Goal: Task Accomplishment & Management: Manage account settings

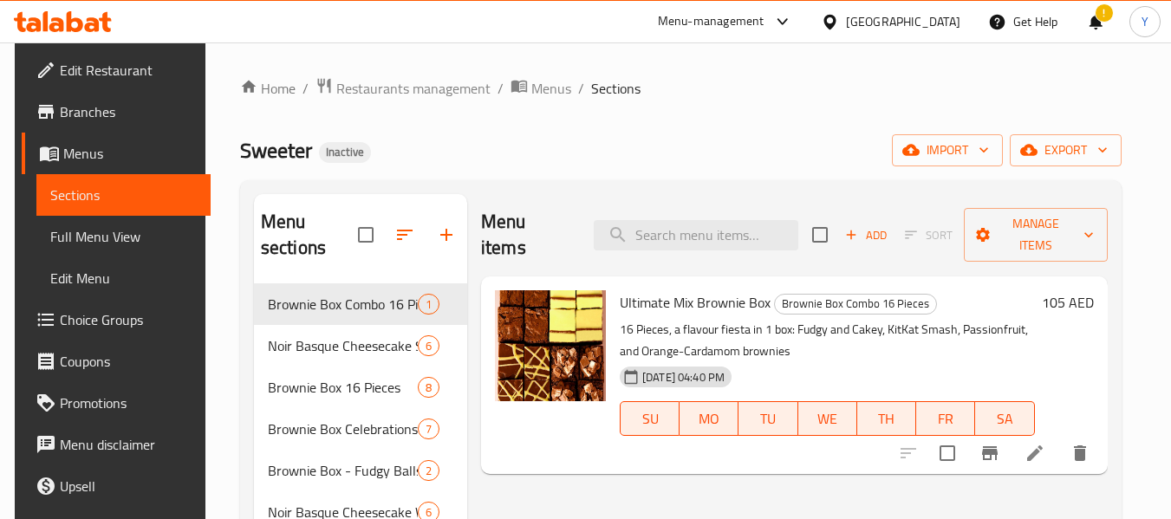
scroll to position [116, 0]
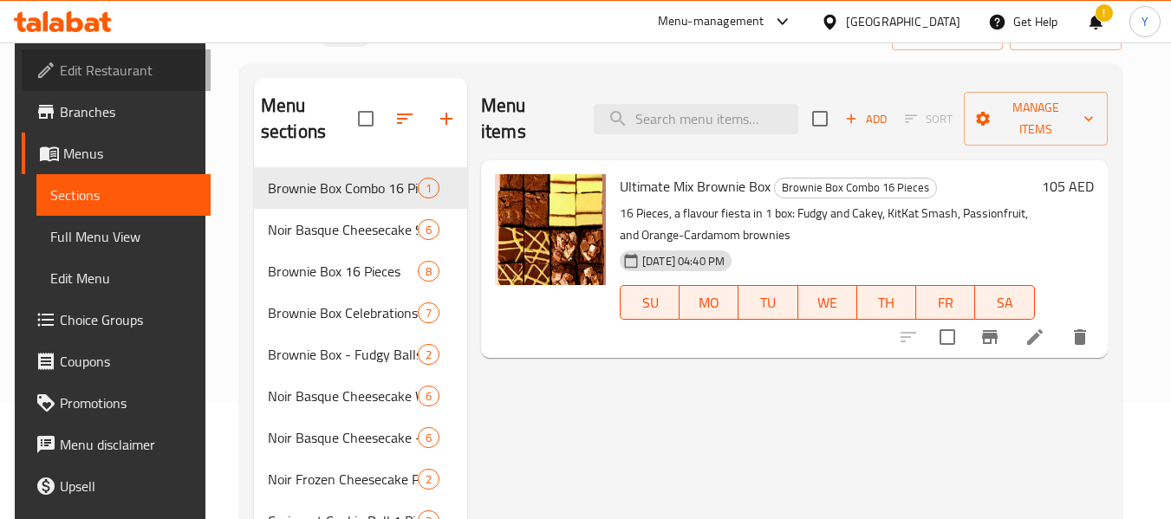
click at [113, 66] on span "Edit Restaurant" at bounding box center [128, 70] width 137 height 21
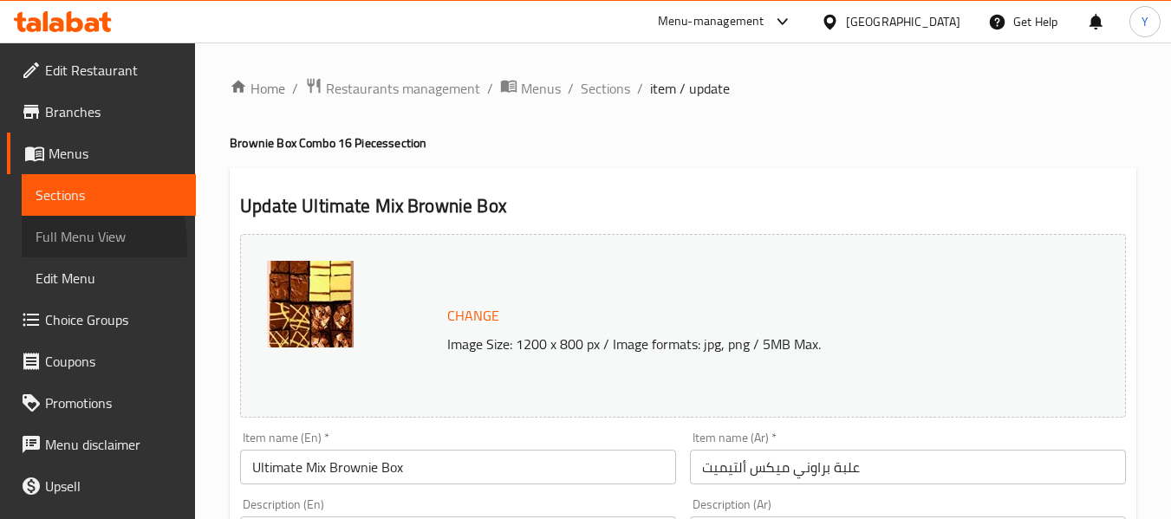
click at [59, 245] on span "Full Menu View" at bounding box center [109, 236] width 146 height 21
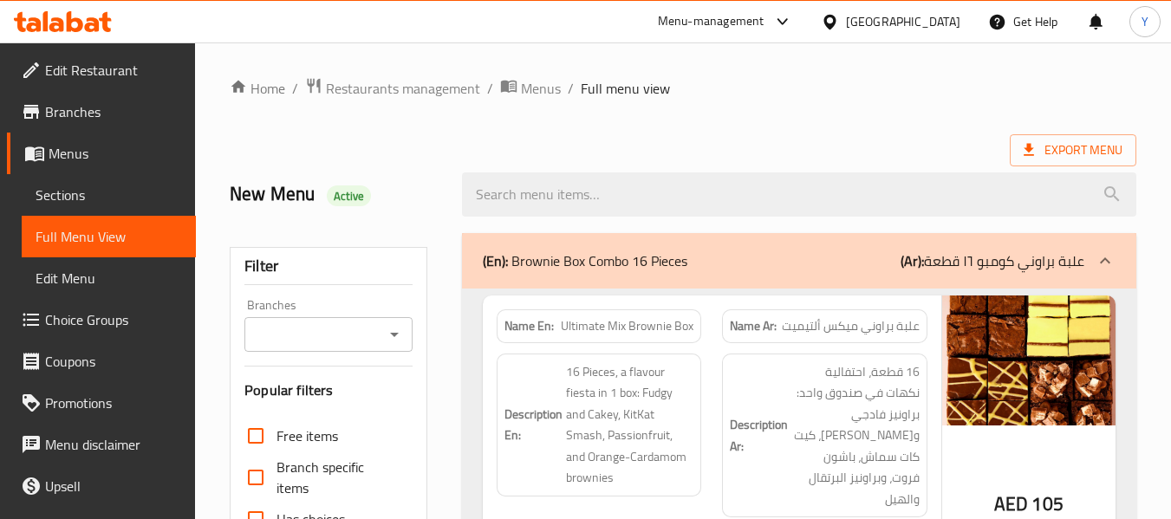
scroll to position [515, 0]
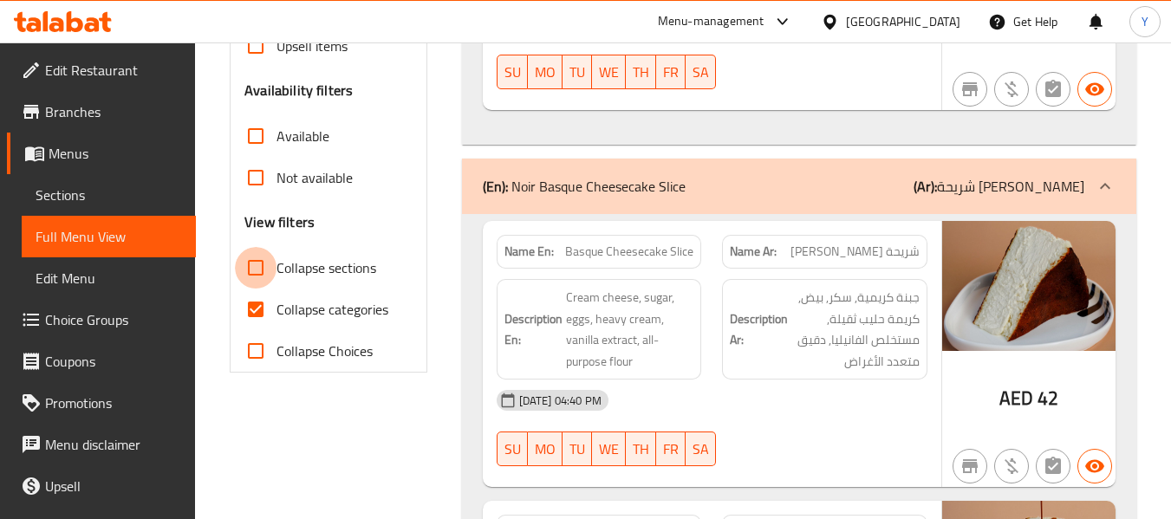
click at [255, 264] on input "Collapse sections" at bounding box center [256, 268] width 42 height 42
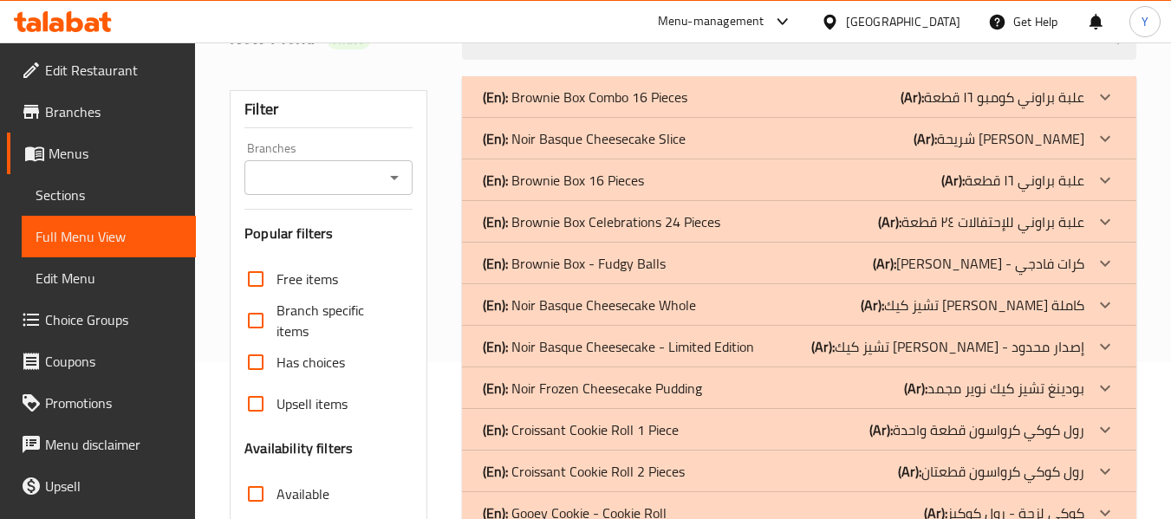
scroll to position [155, 0]
drag, startPoint x: 1167, startPoint y: 192, endPoint x: 1168, endPoint y: 180, distance: 11.3
click at [1168, 180] on div "Home / Restaurants management / Menus / Full menu view Export Menu New Menu Act…" at bounding box center [683, 327] width 976 height 880
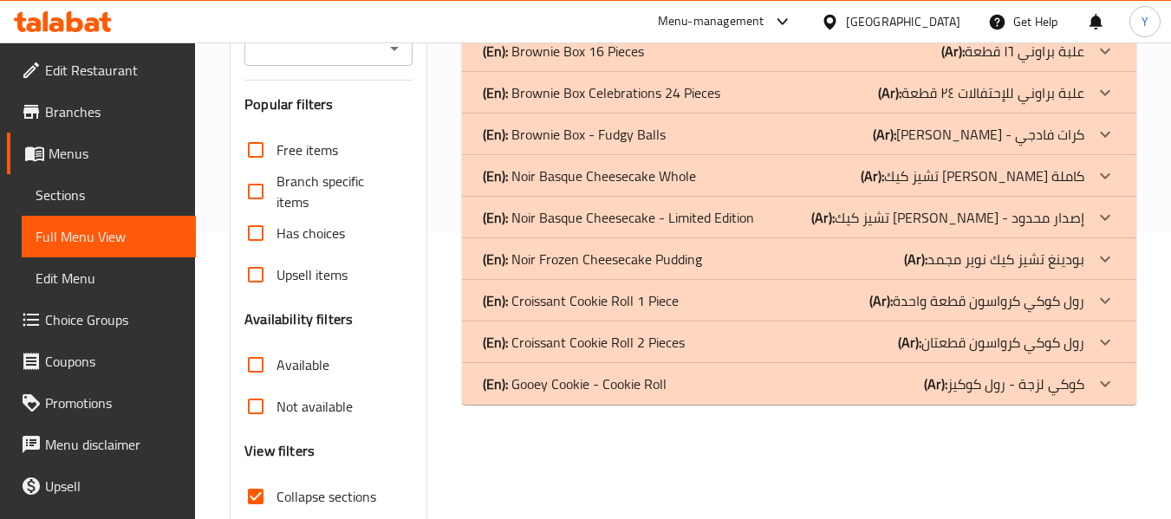
scroll to position [295, 0]
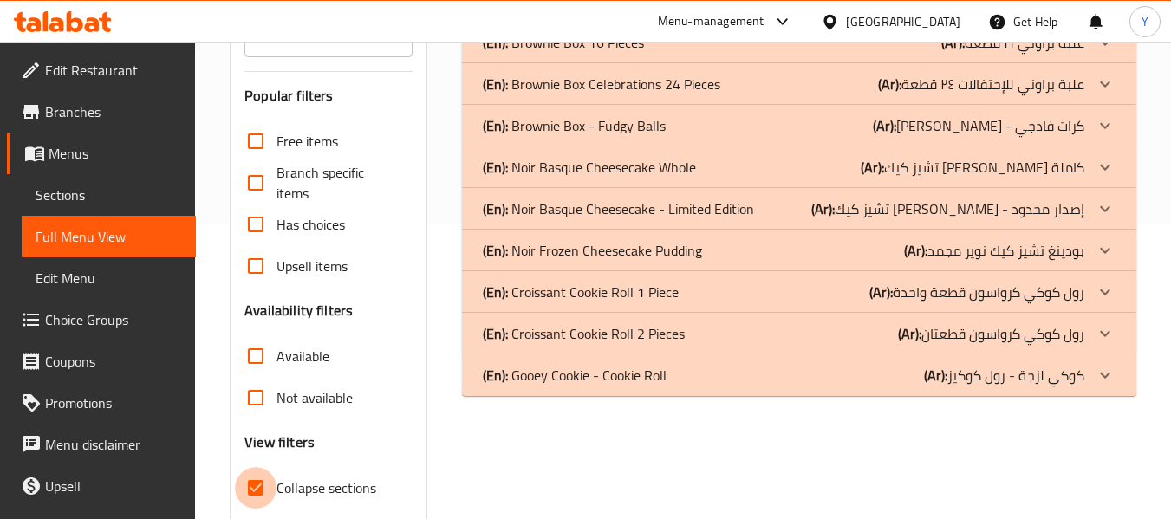
click at [252, 482] on input "Collapse sections" at bounding box center [256, 488] width 42 height 42
checkbox input "false"
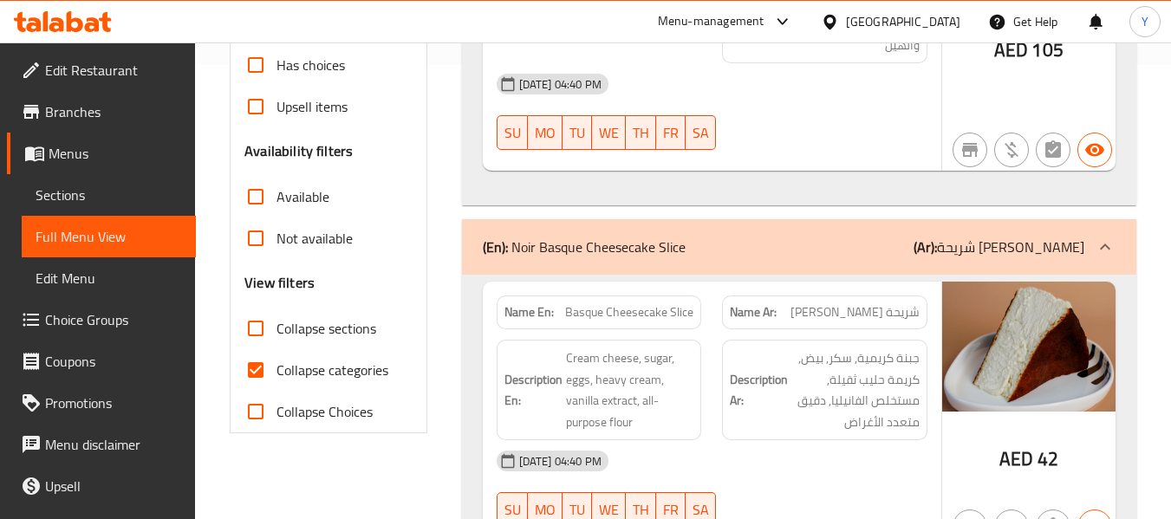
scroll to position [0, 0]
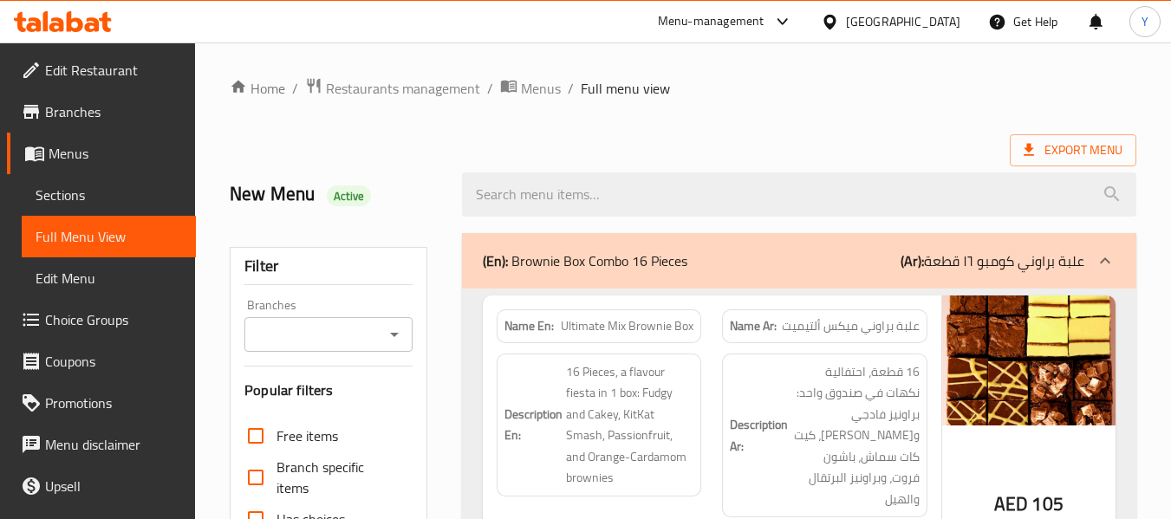
click at [806, 330] on span "علبة براوني ميكس ألتيميت" at bounding box center [851, 326] width 138 height 18
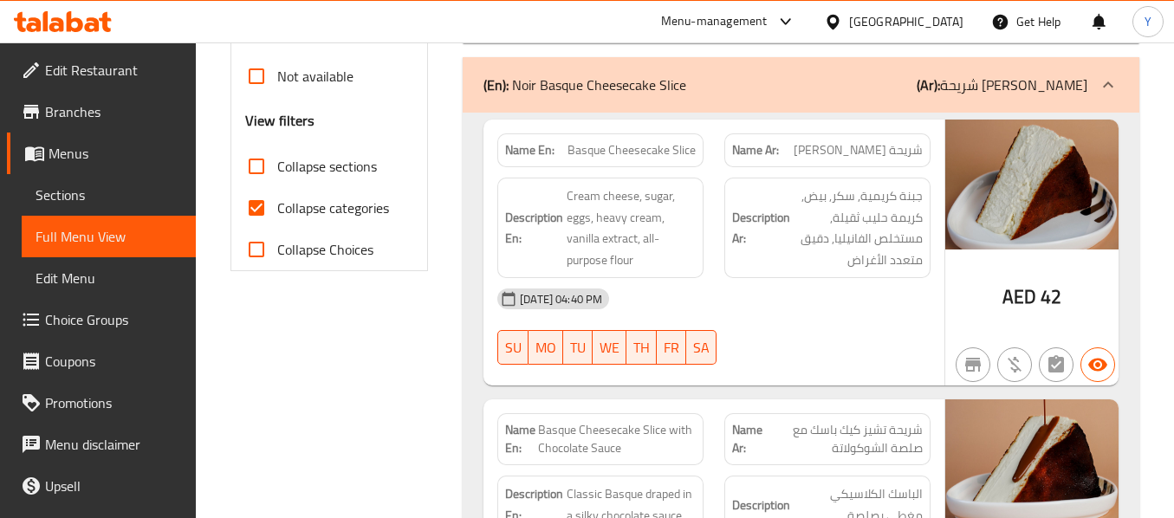
scroll to position [614, 0]
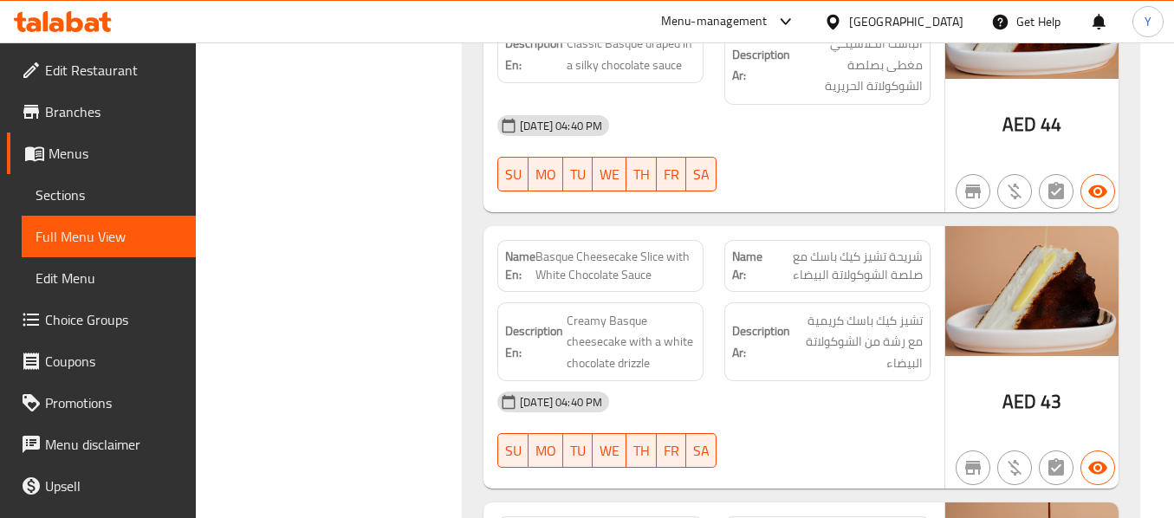
click at [862, 269] on div "Name Ar: شريحة تشيز كيك باسك مع صلصة الشوكولاتة البيضاء" at bounding box center [828, 266] width 206 height 52
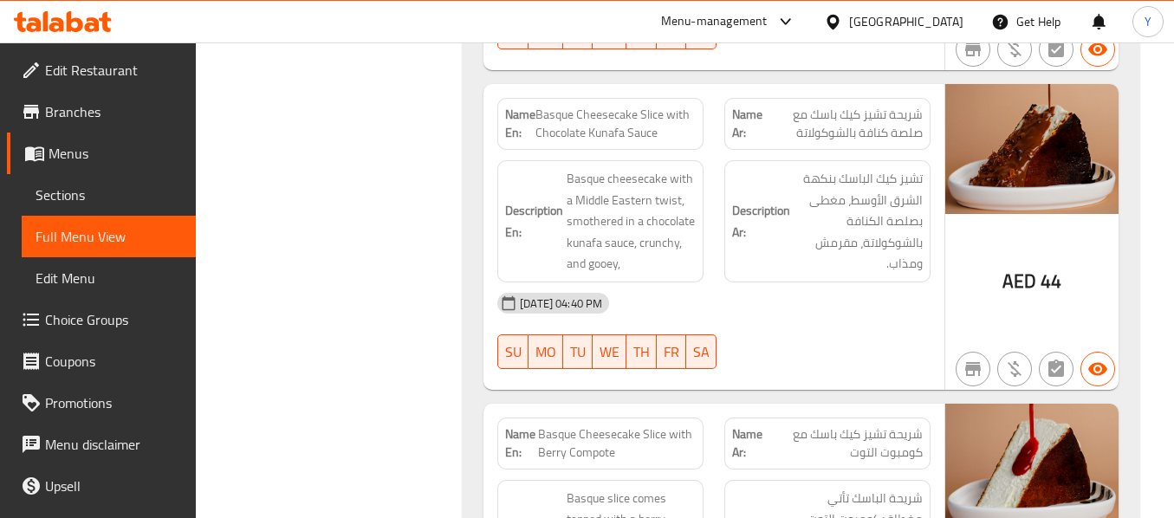
scroll to position [1520, 0]
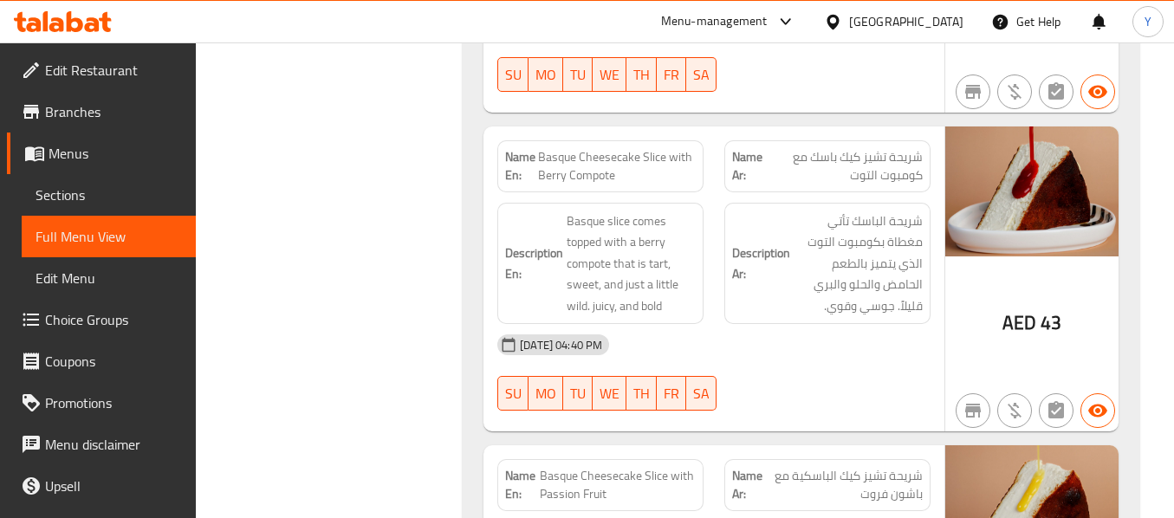
scroll to position [1797, 0]
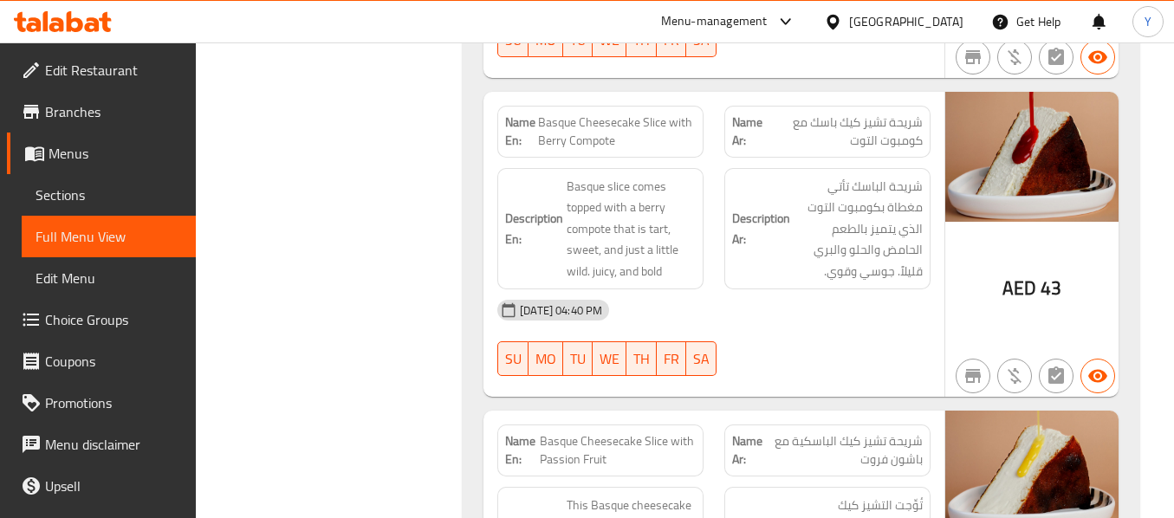
click at [978, 232] on div "AED 43" at bounding box center [1032, 245] width 173 height 306
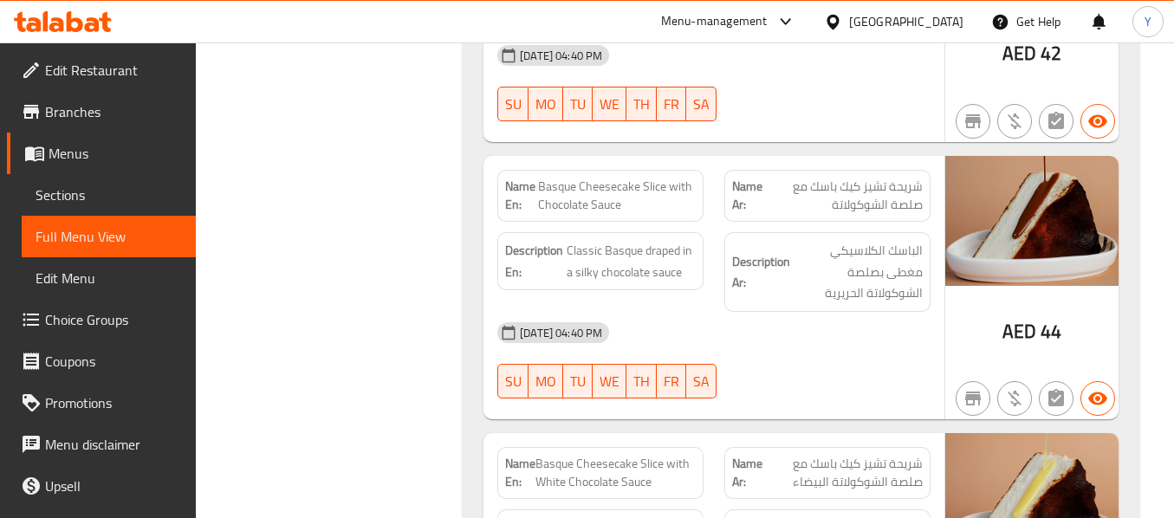
scroll to position [931, 0]
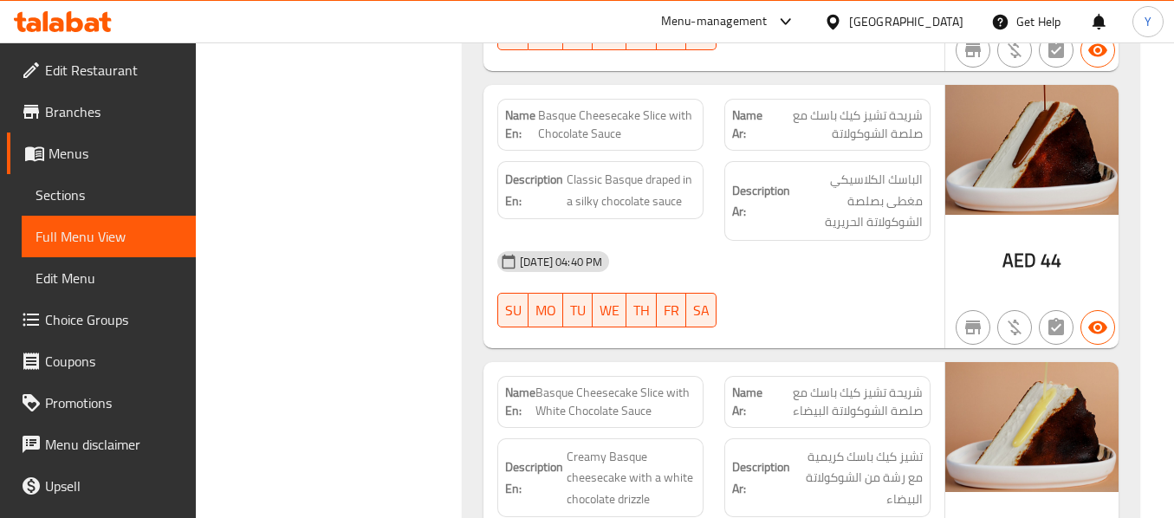
click at [627, 107] on span "Basque Cheesecake Slice with Chocolate Sauce" at bounding box center [617, 125] width 158 height 36
copy span "Basque Cheesecake Slice with Chocolate Sauce"
click at [863, 322] on div "Name En: Basque Cheesecake Slice with Chocolate Sauce Name Ar: شريحة تشيز كيك ب…" at bounding box center [714, 216] width 461 height 263
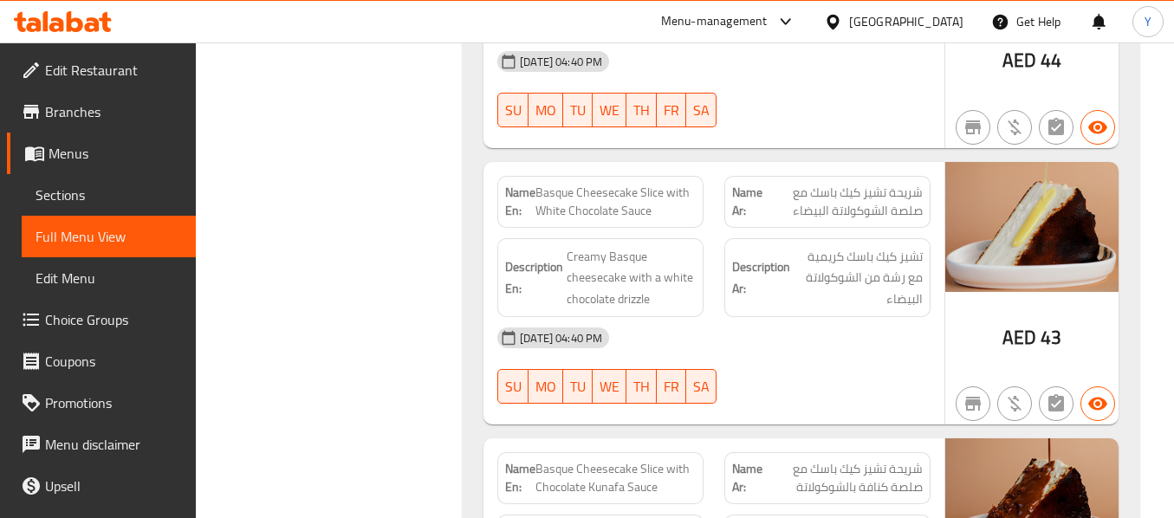
scroll to position [1139, 0]
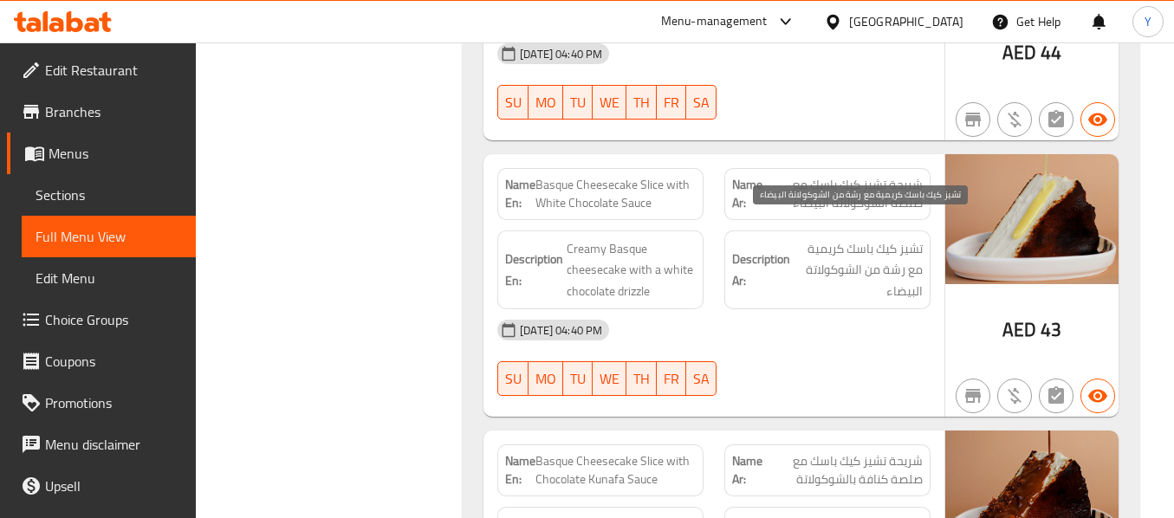
click at [861, 238] on span "تشيز كيك باسك كريمية مع رشة من الشوكولاتة البيضاء" at bounding box center [858, 270] width 129 height 64
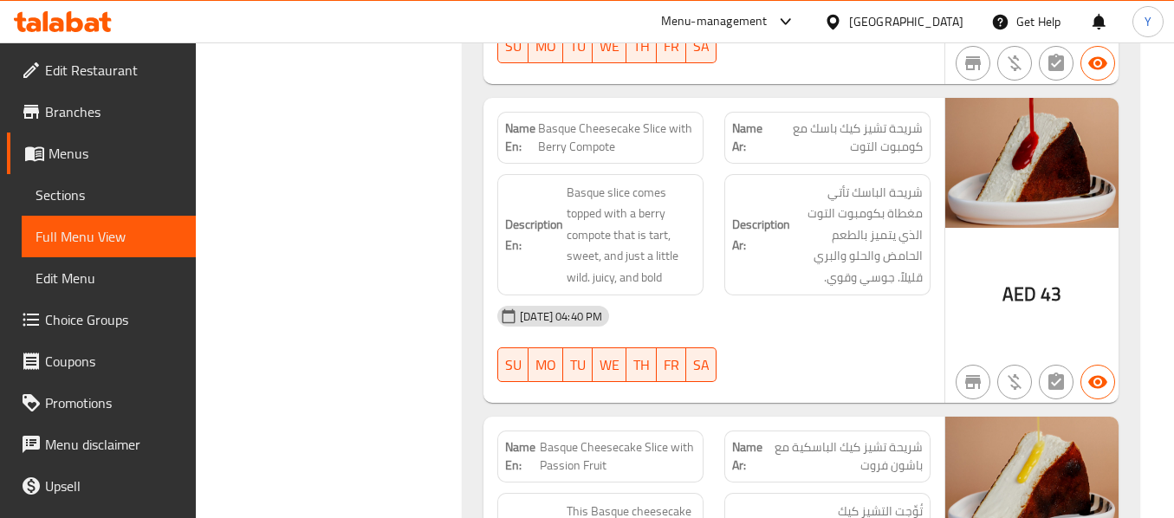
scroll to position [1797, 0]
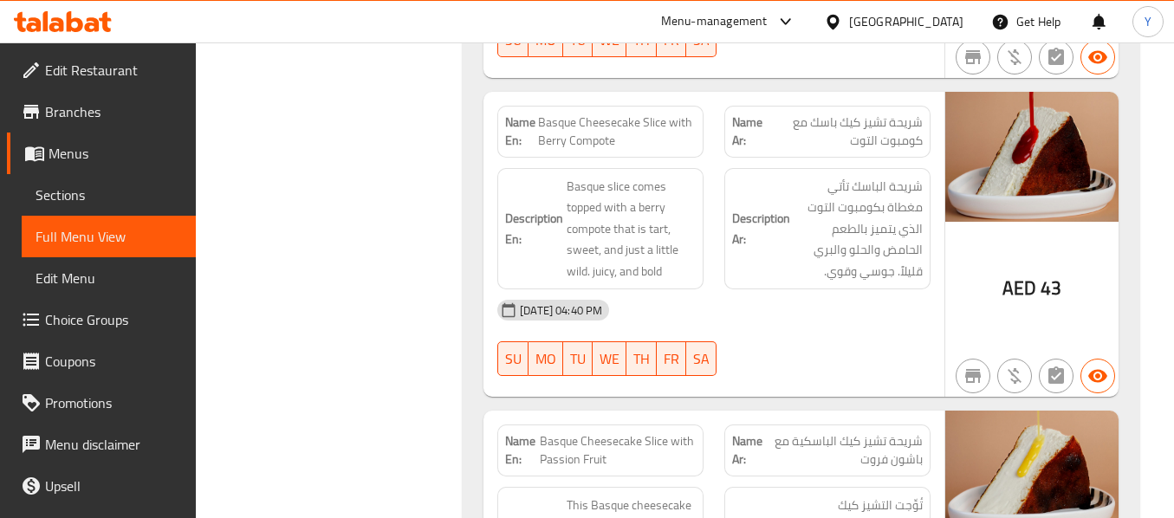
click at [622, 114] on span "Basque Cheesecake Slice with Berry Compote" at bounding box center [617, 132] width 158 height 36
copy span "Basque Cheesecake Slice with Berry Compote"
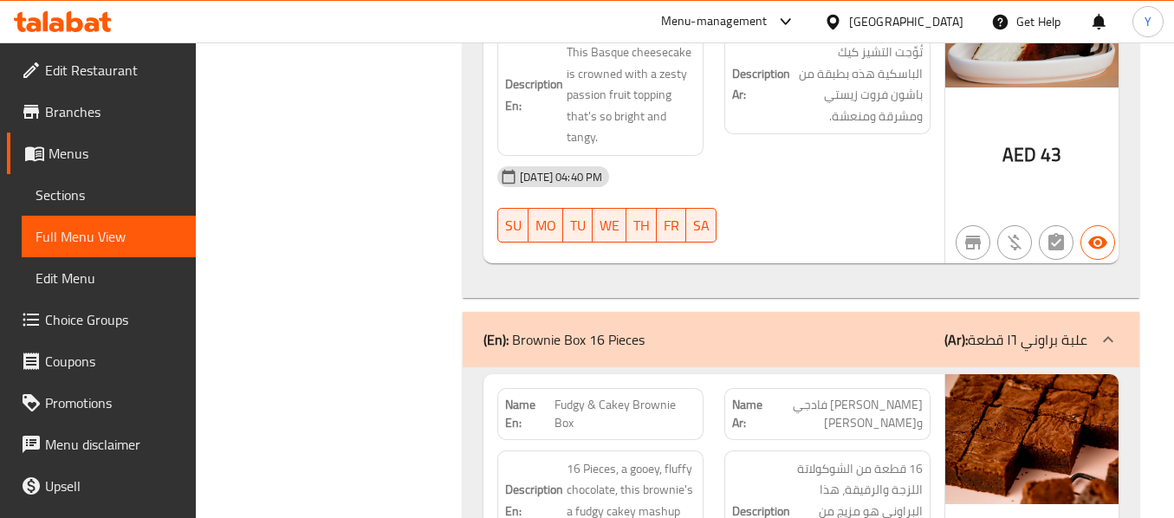
click at [965, 192] on div "AED 43" at bounding box center [1032, 111] width 173 height 306
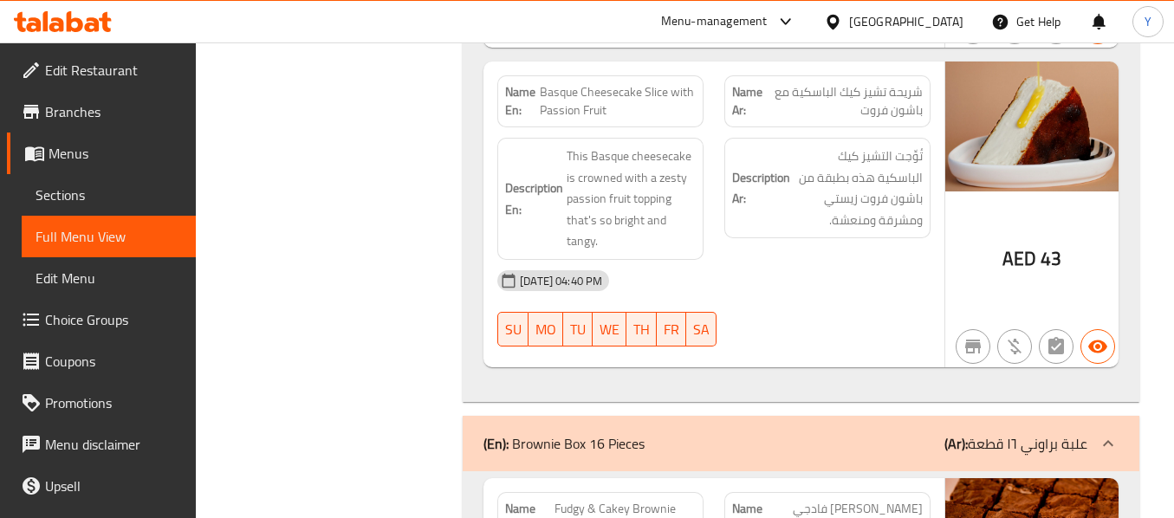
scroll to position [2112, 0]
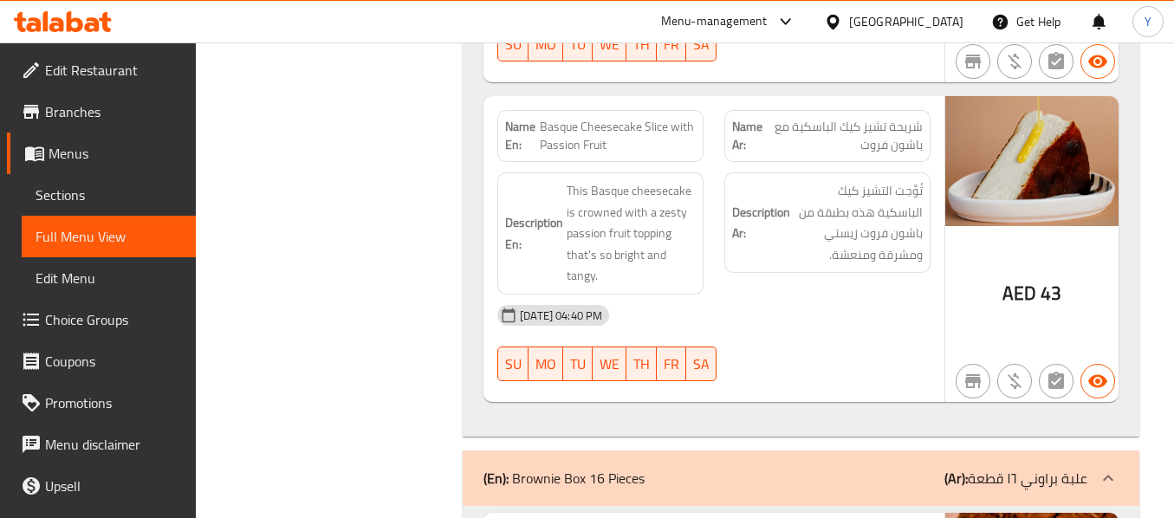
click at [783, 240] on h6 "Description Ar: تُوِّجت التشيز كيك الباسكية هذه بطبقة من باشون فروت زيستي ومشرق…" at bounding box center [827, 222] width 191 height 85
click at [785, 295] on div "[DATE] 04:40 PM" at bounding box center [714, 316] width 454 height 42
click at [770, 295] on div "[DATE] 04:40 PM" at bounding box center [714, 316] width 454 height 42
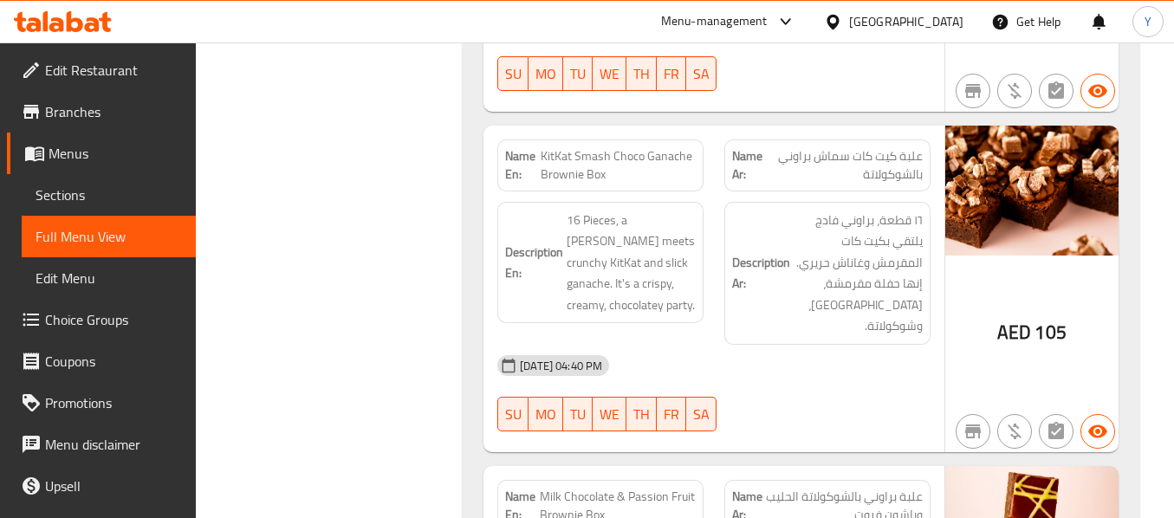
scroll to position [2875, 0]
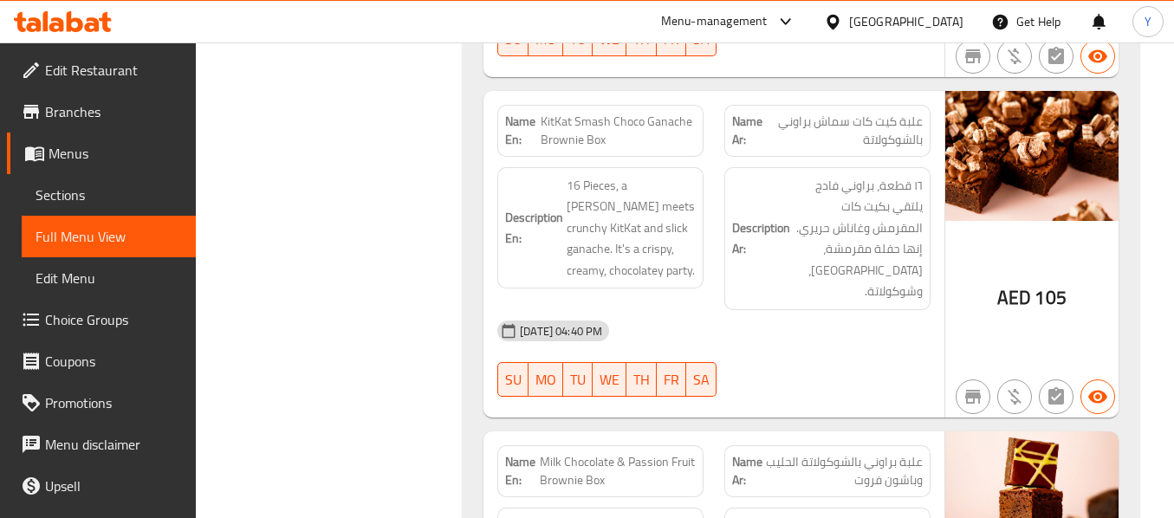
copy span "KitKat Smash Choco Ganache Brownie Box"
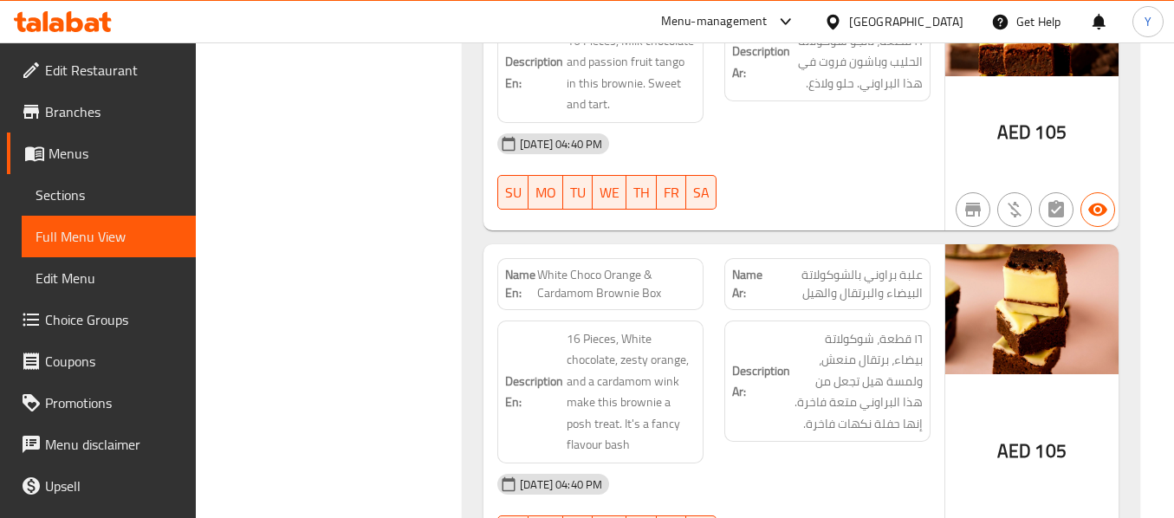
scroll to position [3395, 0]
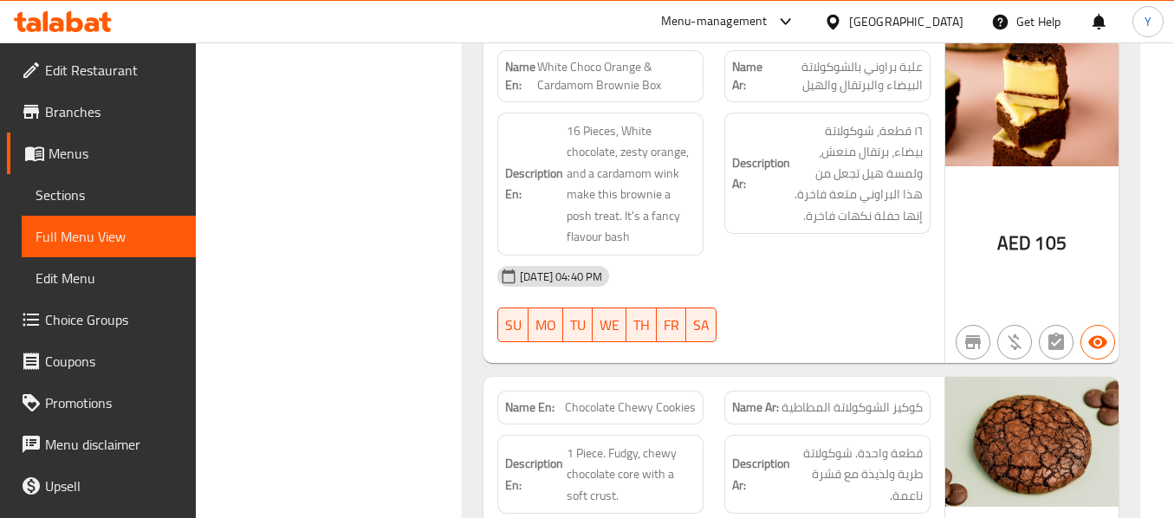
scroll to position [3533, 0]
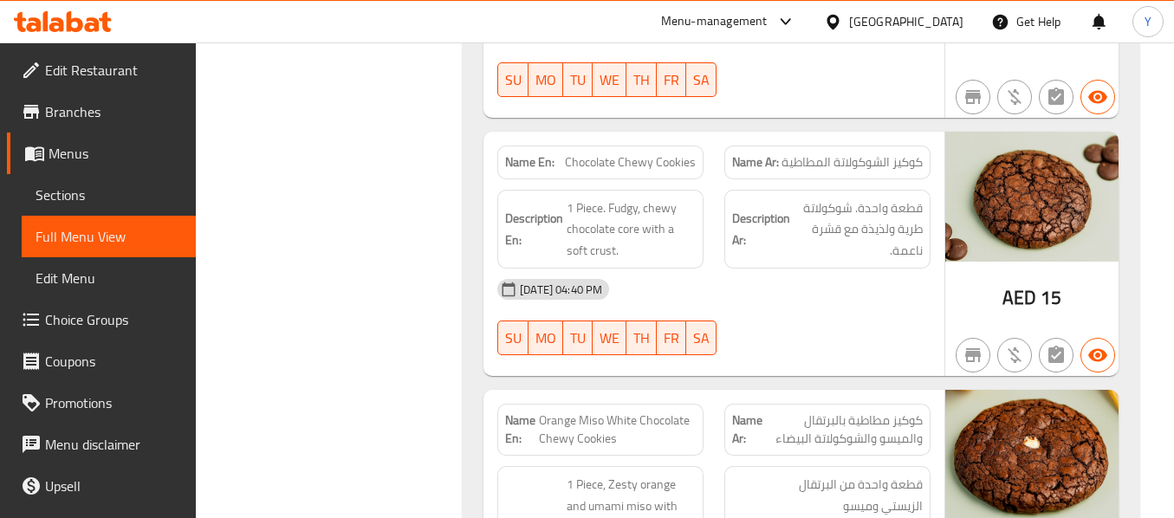
scroll to position [3811, 0]
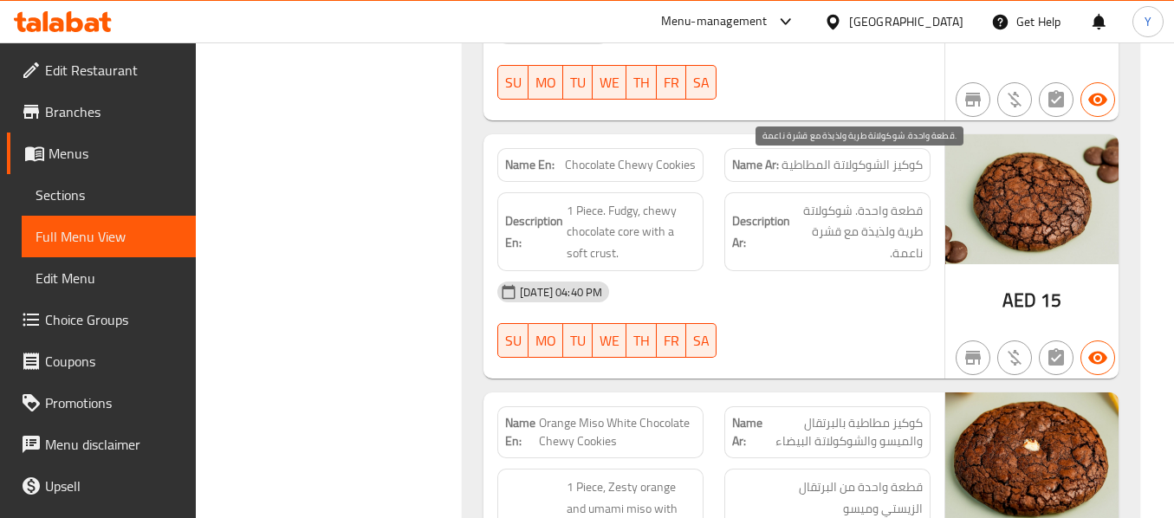
click at [887, 200] on span "قطعة واحدة. شوكولاتة طرية ولذيذة مع قشرة ناعمة." at bounding box center [858, 232] width 129 height 64
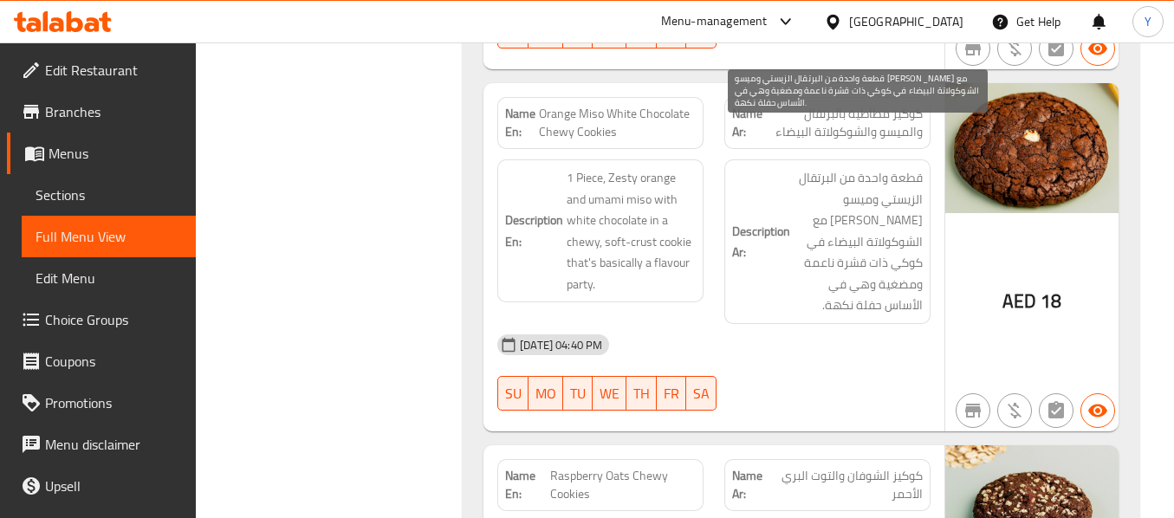
scroll to position [4123, 0]
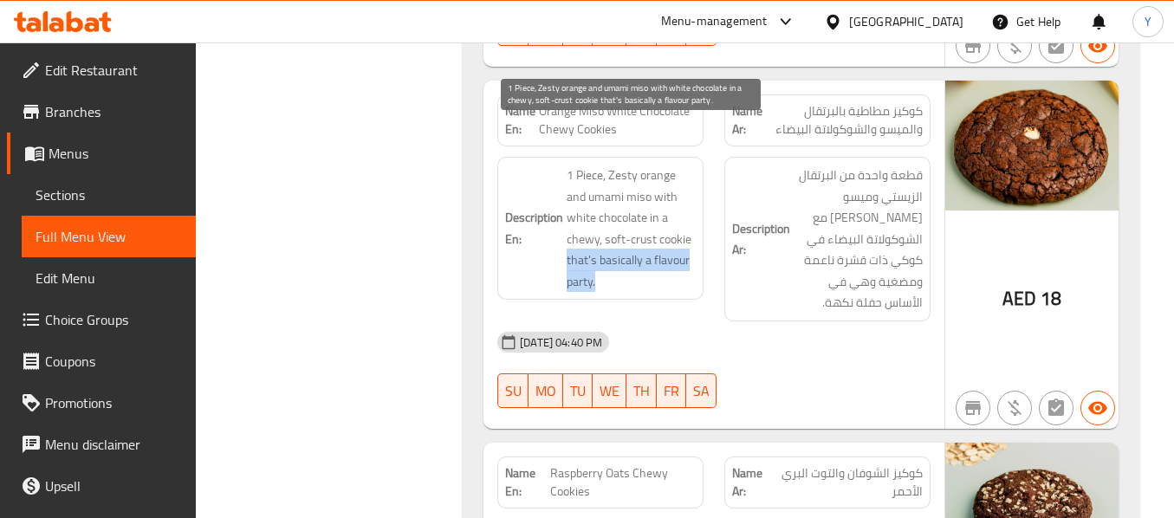
drag, startPoint x: 604, startPoint y: 245, endPoint x: 566, endPoint y: 222, distance: 44.7
click at [567, 222] on span "1 Piece, Zesty orange and umami miso with white chocolate in a chewy, soft-crus…" at bounding box center [631, 228] width 129 height 127
copy span "that's basically a flavour party."
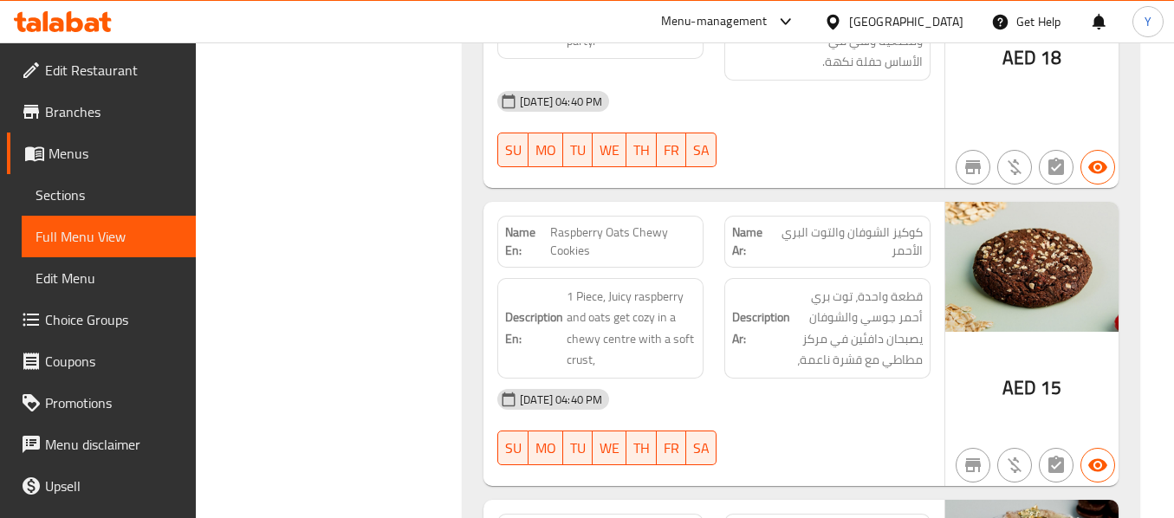
scroll to position [4365, 0]
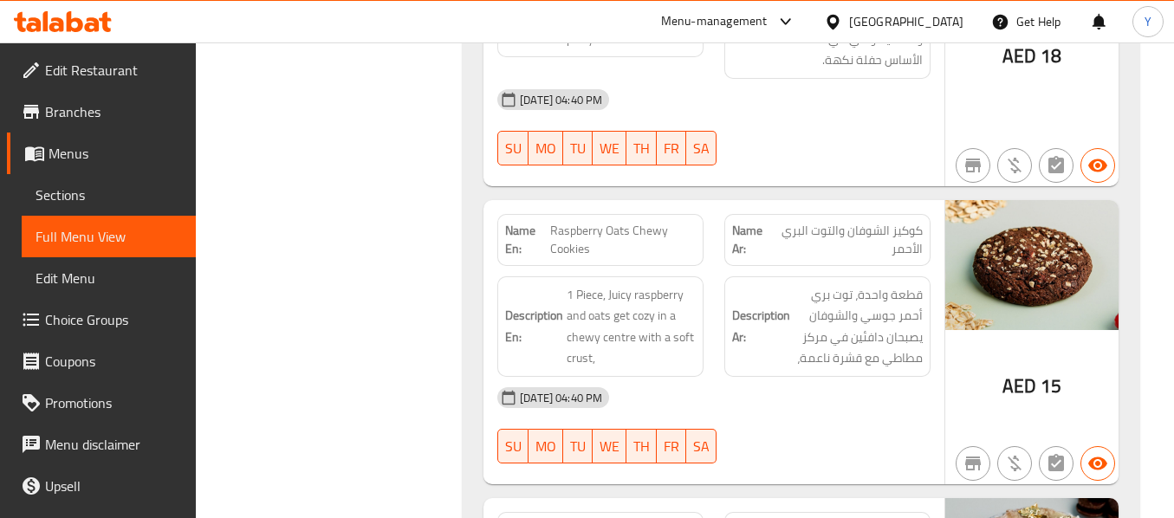
click at [649, 222] on span "Raspberry Oats Chewy Cookies" at bounding box center [623, 240] width 146 height 36
copy span "Raspberry Oats Chewy Cookies"
click at [654, 222] on span "Raspberry Oats Chewy Cookies" at bounding box center [623, 240] width 146 height 36
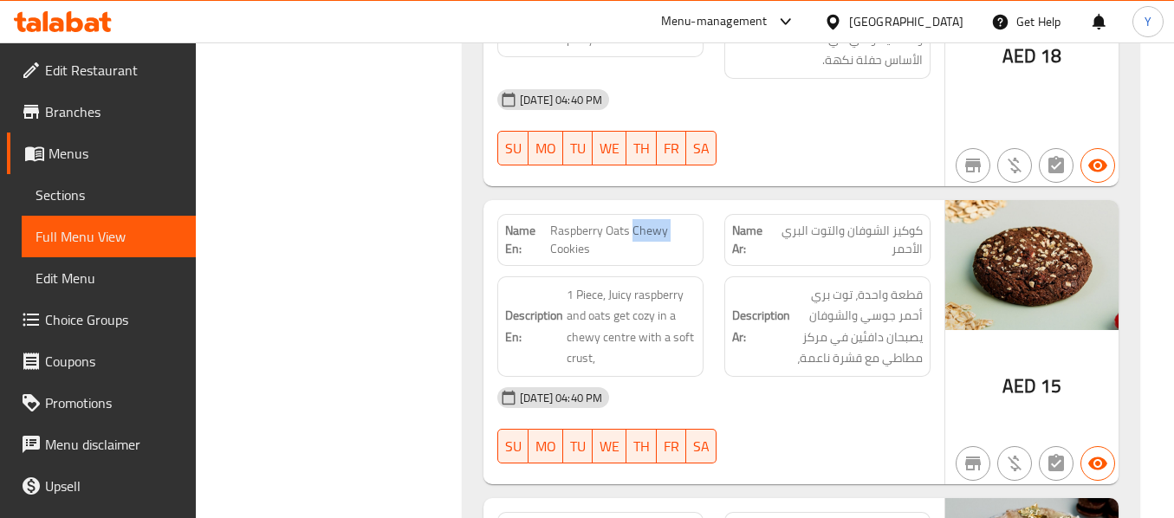
click at [654, 222] on span "Raspberry Oats Chewy Cookies" at bounding box center [623, 240] width 146 height 36
copy span "Chewy"
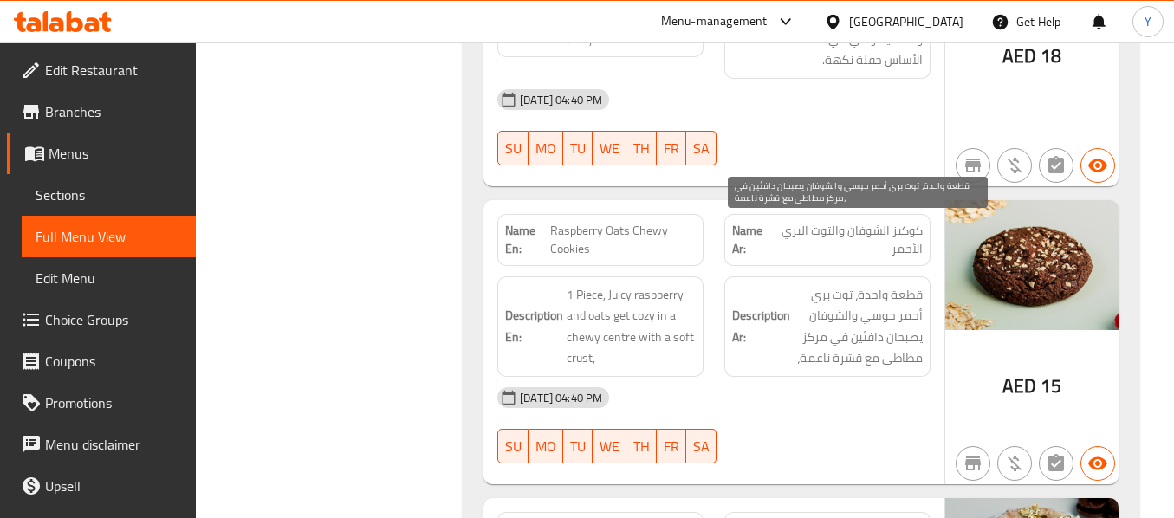
click at [878, 284] on span "قطعة واحدة، توت بري أحمر جوسي والشوفان يصبحان دافئين في مركز مطاطي مع قشرة ناعم…" at bounding box center [858, 326] width 129 height 85
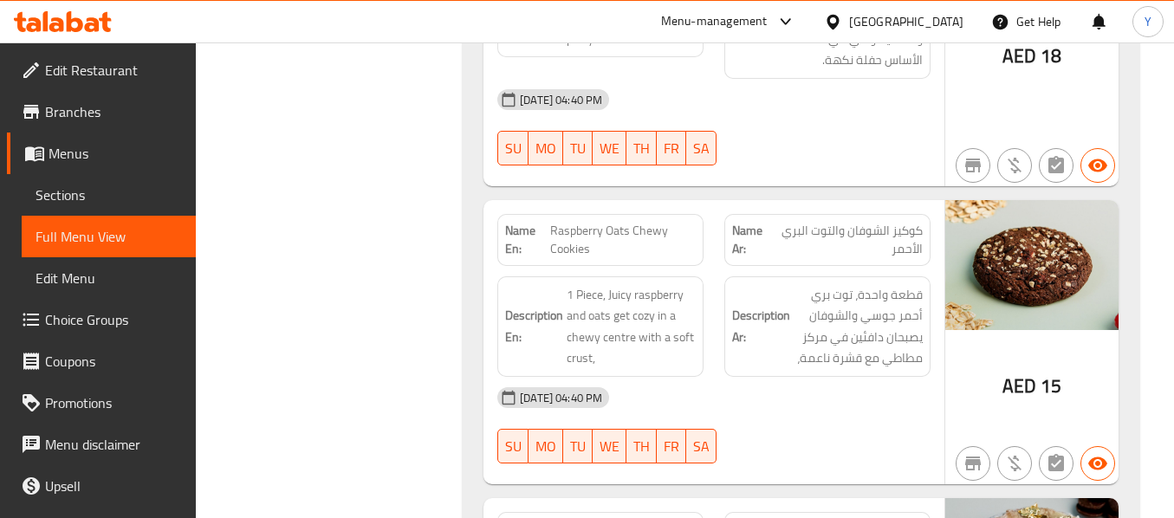
click at [916, 377] on div "[DATE] 04:40 PM" at bounding box center [714, 398] width 454 height 42
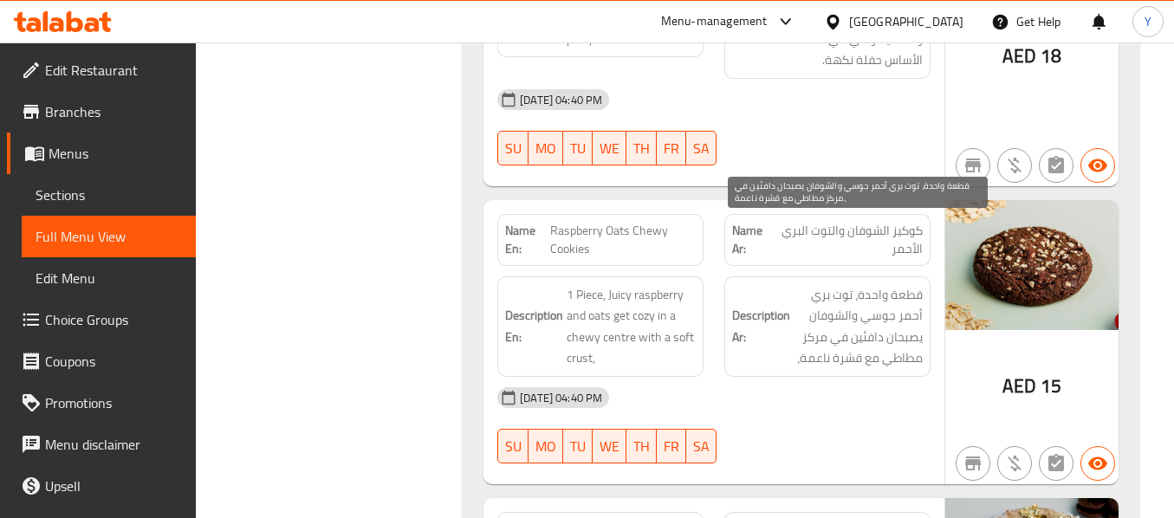
click at [913, 284] on span "قطعة واحدة، توت بري أحمر جوسي والشوفان يصبحان دافئين في مركز مطاطي مع قشرة ناعم…" at bounding box center [858, 326] width 129 height 85
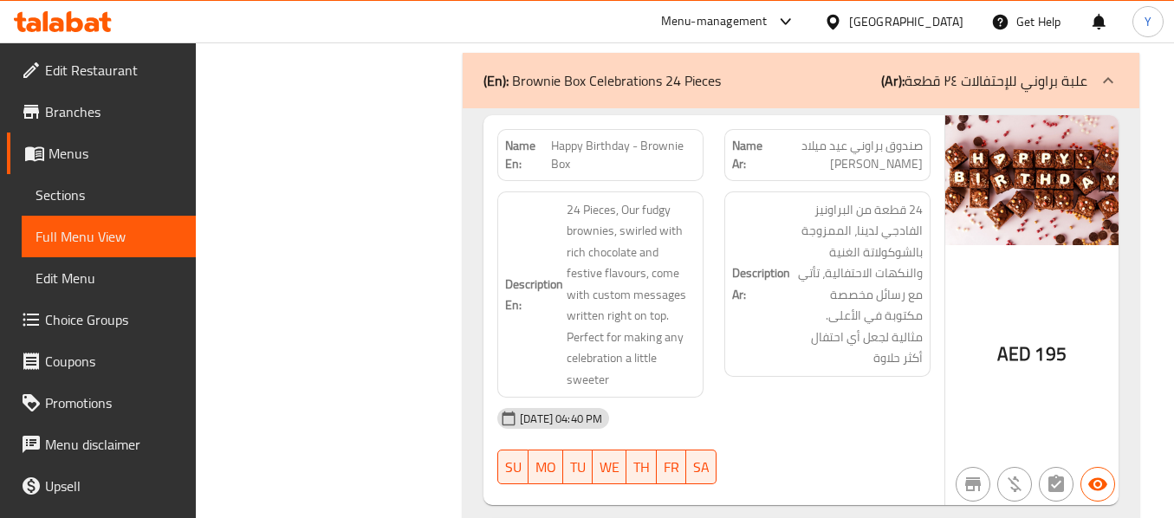
scroll to position [5128, 0]
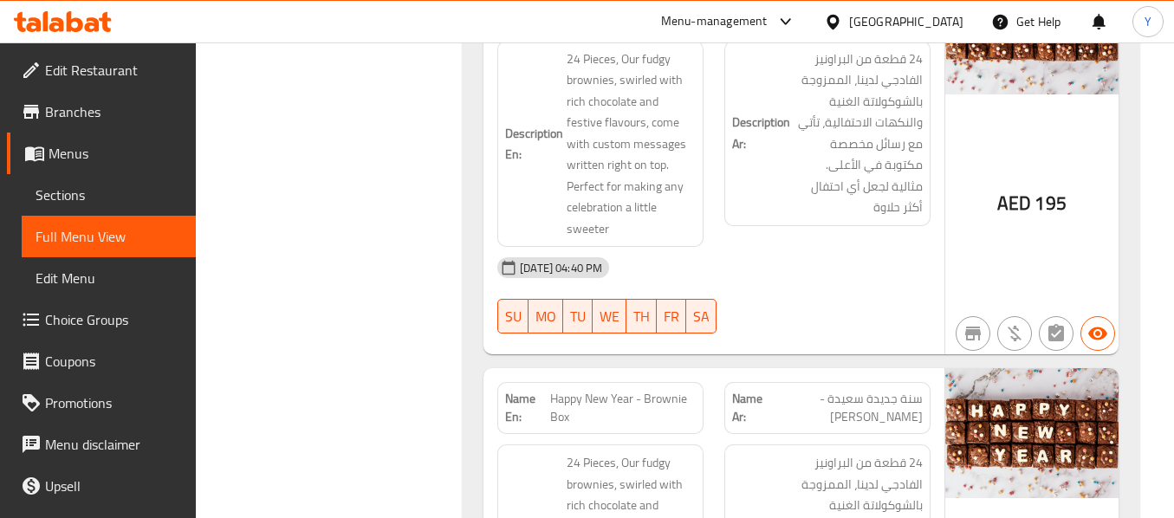
scroll to position [6064, 0]
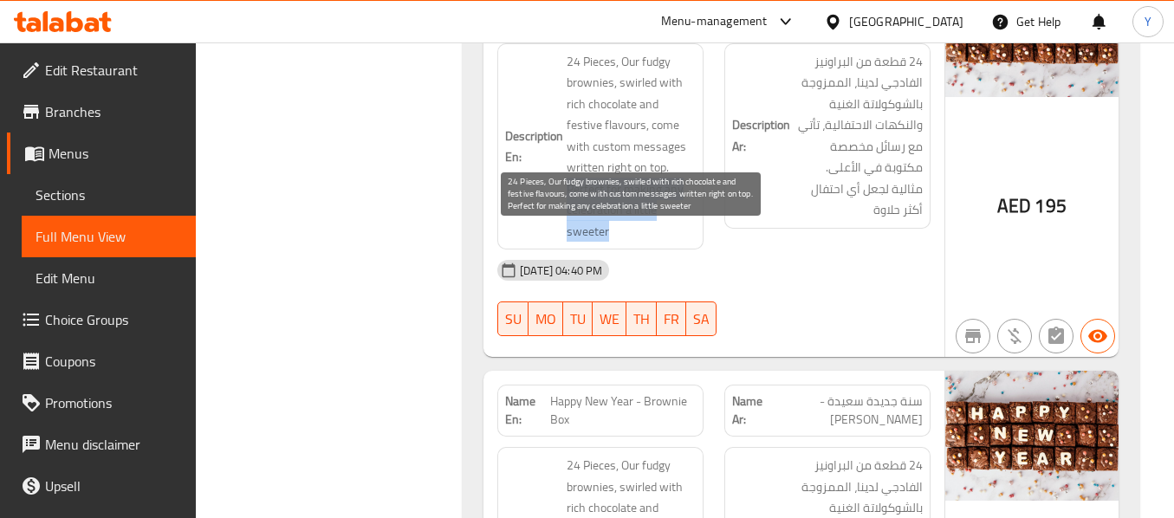
drag, startPoint x: 569, startPoint y: 103, endPoint x: 637, endPoint y: 158, distance: 87.6
click at [637, 158] on span "24 Pieces, Our fudgy brownies, swirled with rich chocolate and festive flavours…" at bounding box center [631, 147] width 129 height 192
copy span "Perfect for making any celebration a little sweeter"
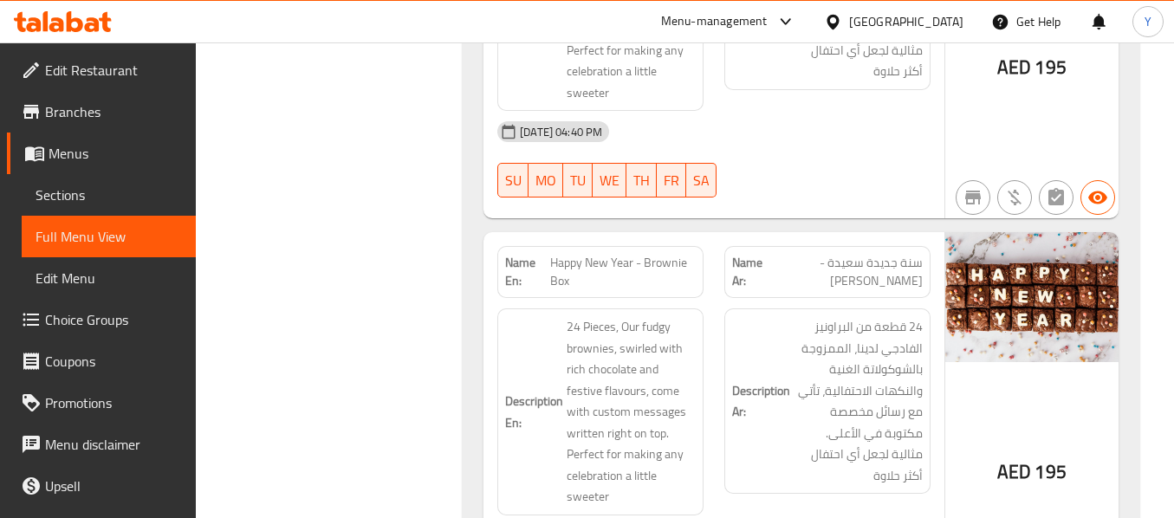
scroll to position [6237, 0]
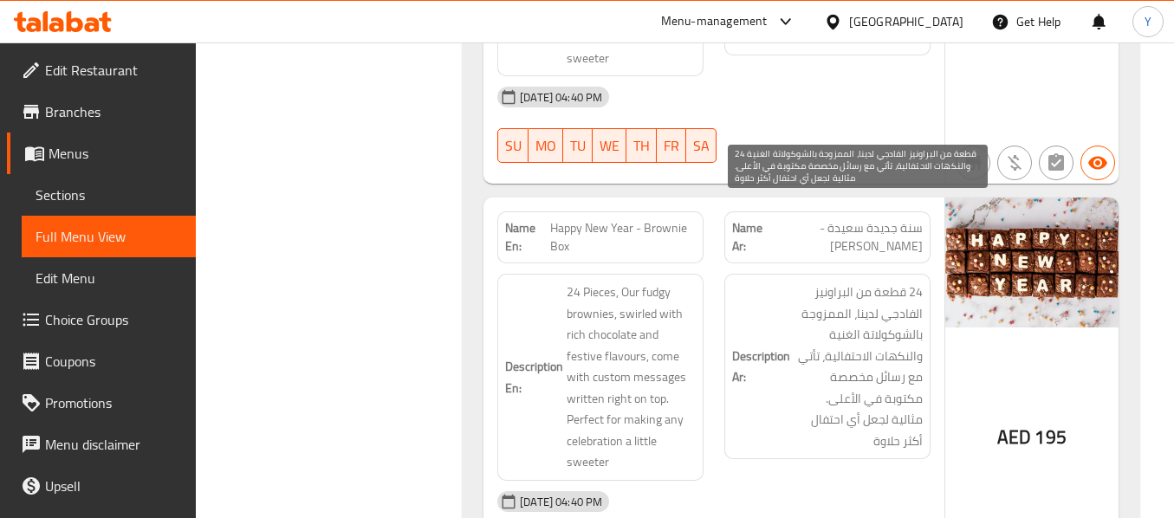
click at [862, 318] on span "24 قطعة من البراونيز الفادجي لدينا، الممزوجة بالشوكولاتة الغنية والنكهات الاحتف…" at bounding box center [858, 367] width 129 height 170
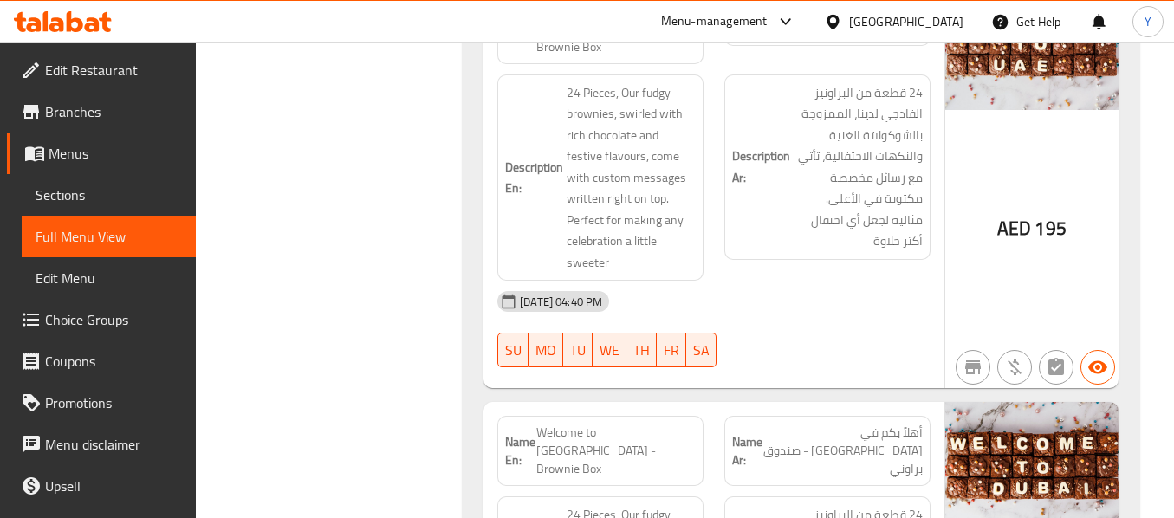
scroll to position [6861, 0]
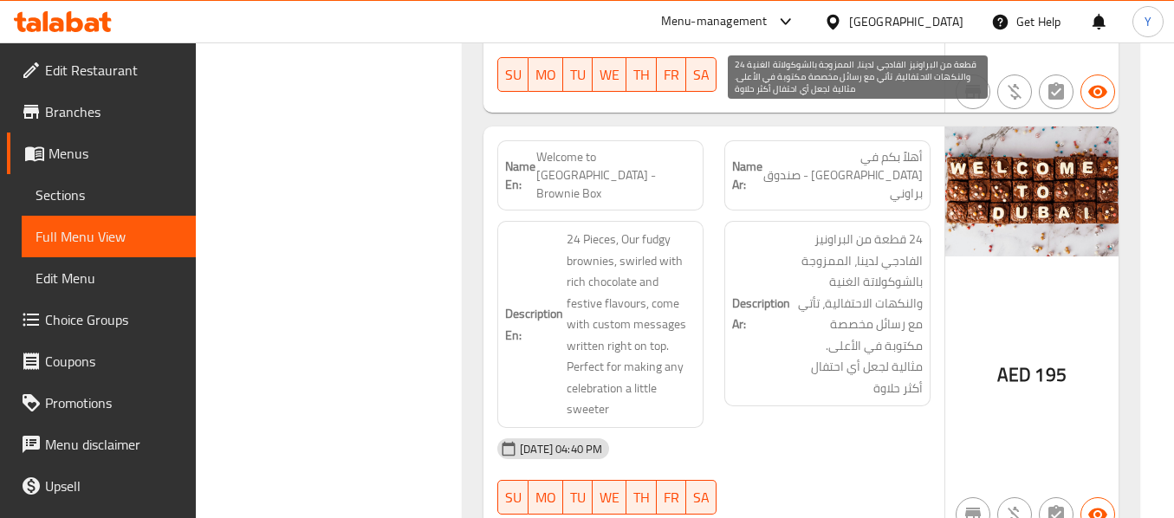
scroll to position [7139, 0]
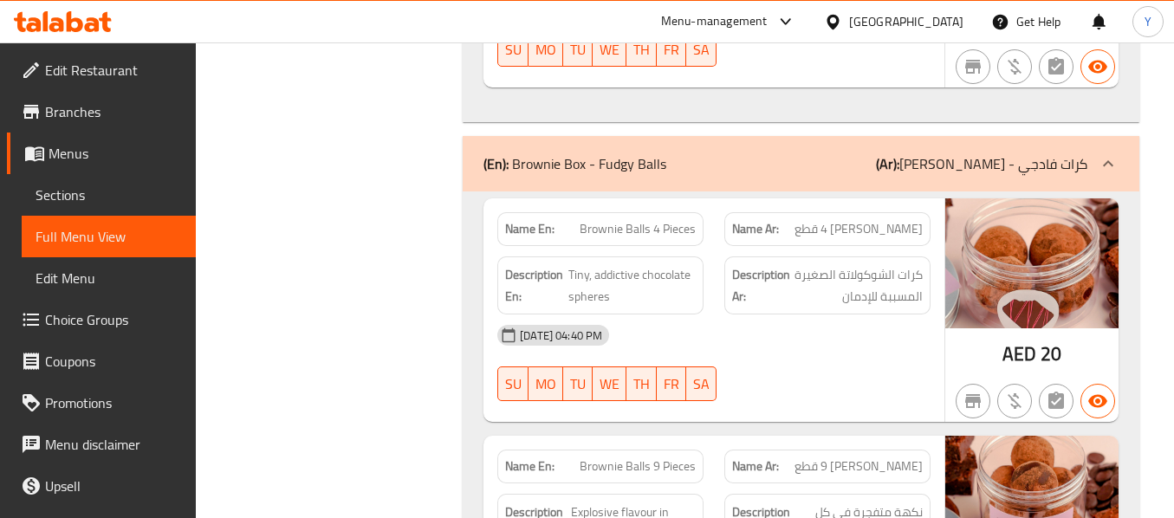
scroll to position [8040, 0]
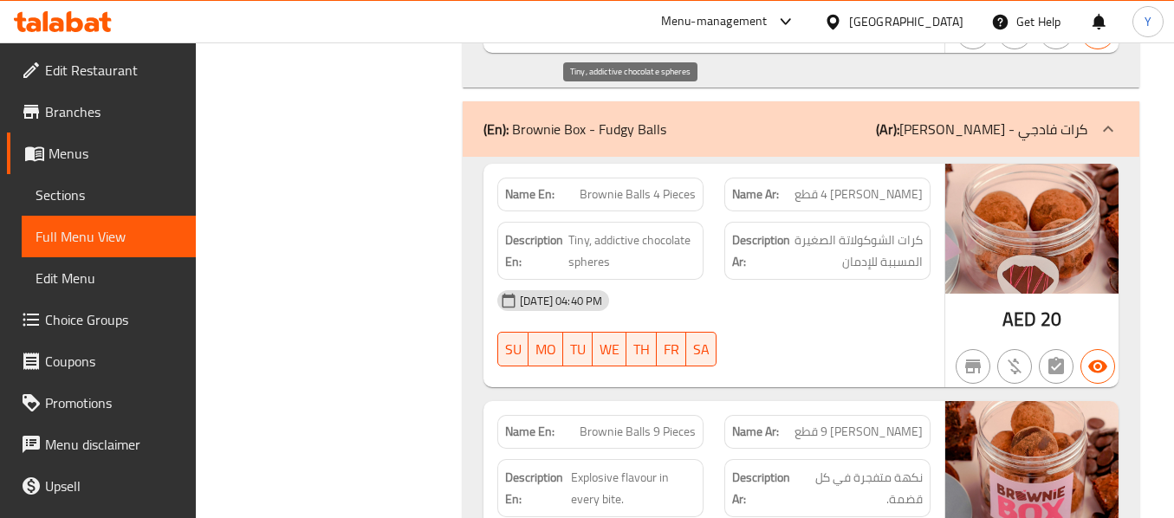
click at [627, 230] on span "Tiny, addictive chocolate spheres" at bounding box center [633, 251] width 128 height 42
copy span "addictive"
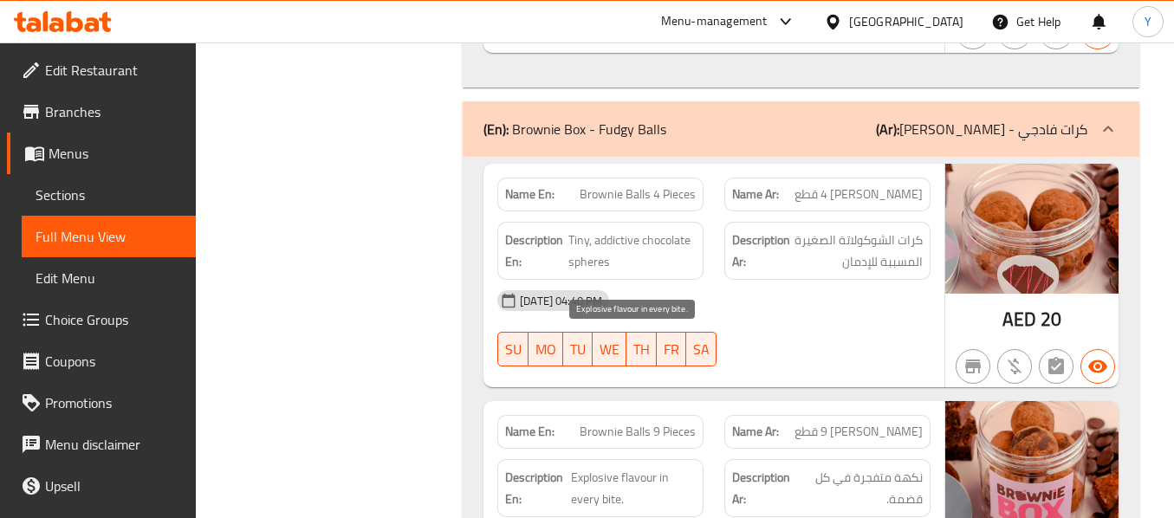
click at [655, 467] on span "Explosive flavour in every bite." at bounding box center [633, 488] width 125 height 42
copy span "Explosive flavour in every bite."
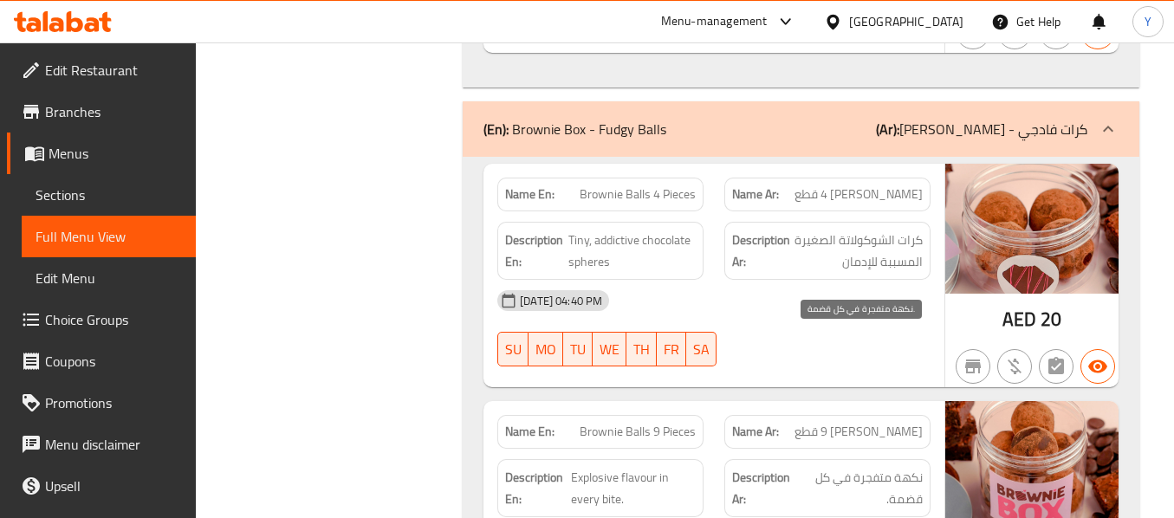
click at [849, 467] on span "نكهة متفجرة في كل قضمة." at bounding box center [861, 488] width 124 height 42
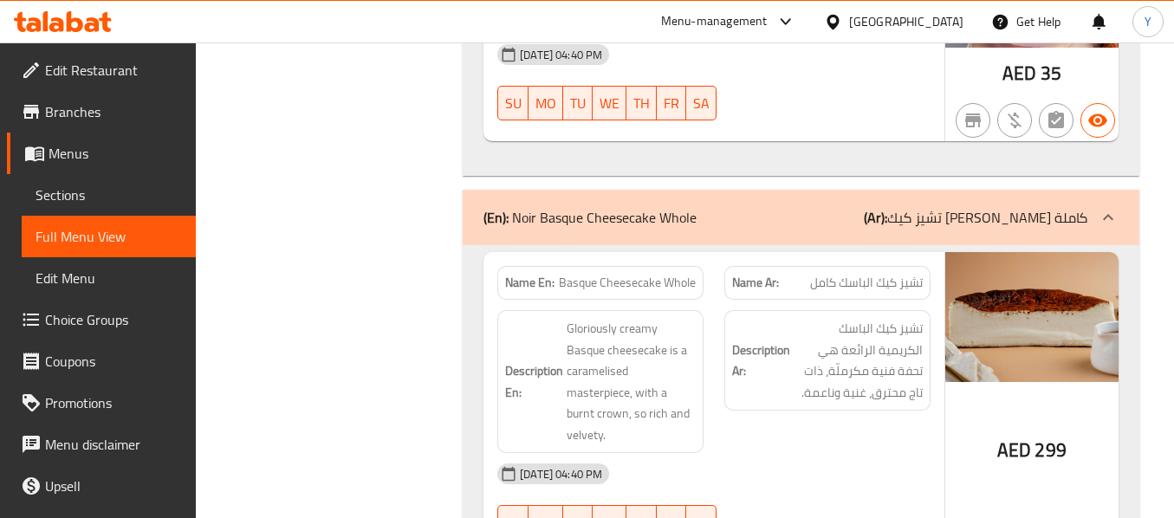
scroll to position [8525, 0]
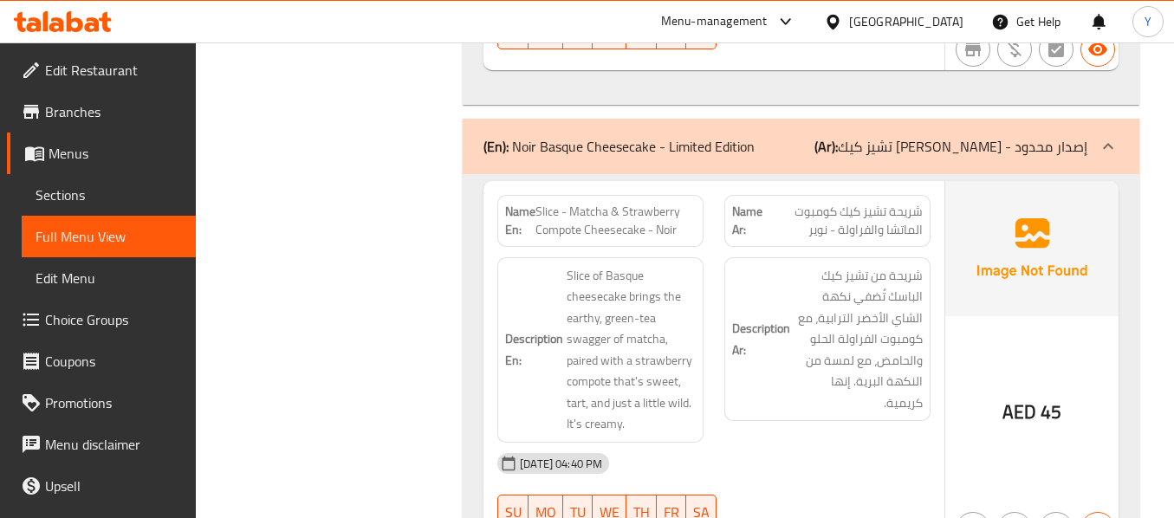
scroll to position [10571, 0]
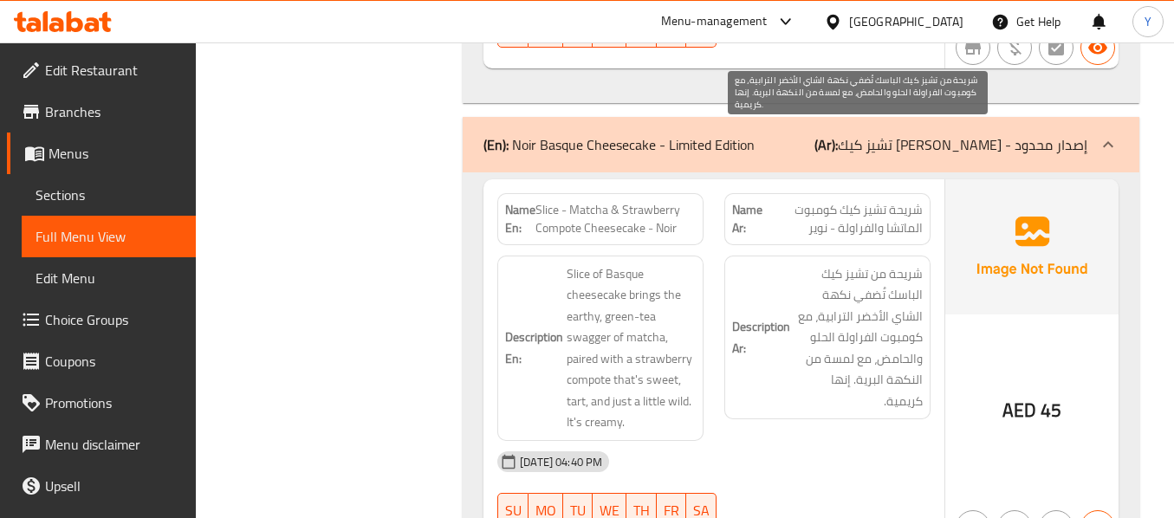
click at [878, 263] on span "شريحة من تشيز كيك الباسك تُضفي نكهة الشاي الأخضر الترابية، مع كومبوت الفراولة ا…" at bounding box center [858, 337] width 129 height 149
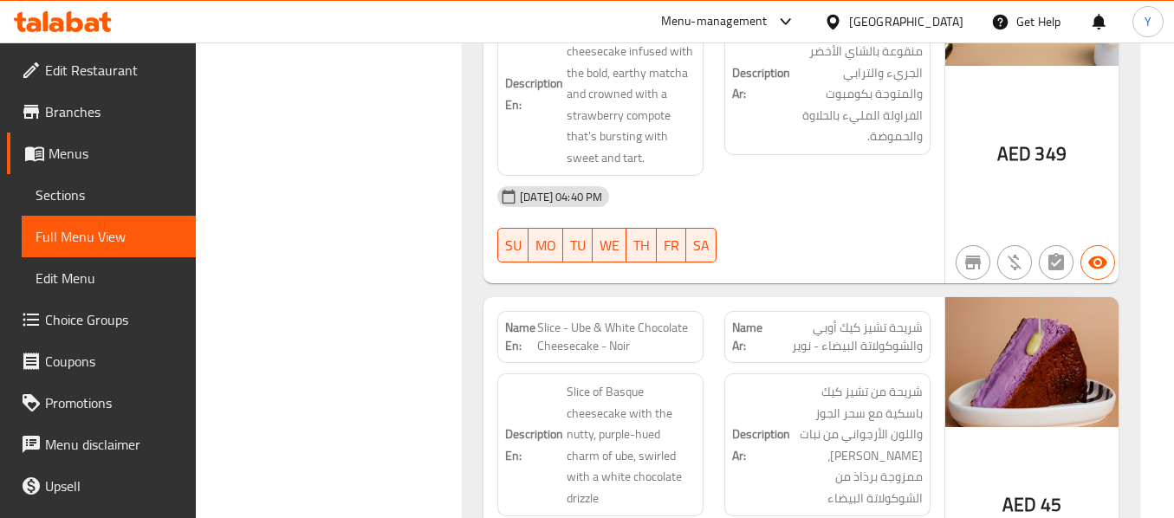
scroll to position [11232, 0]
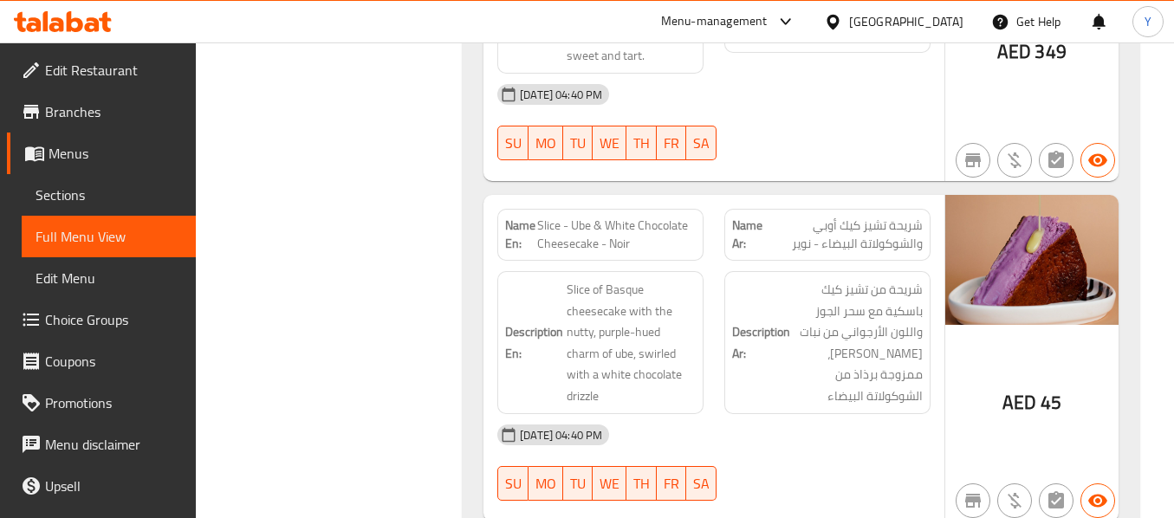
scroll to position [11301, 0]
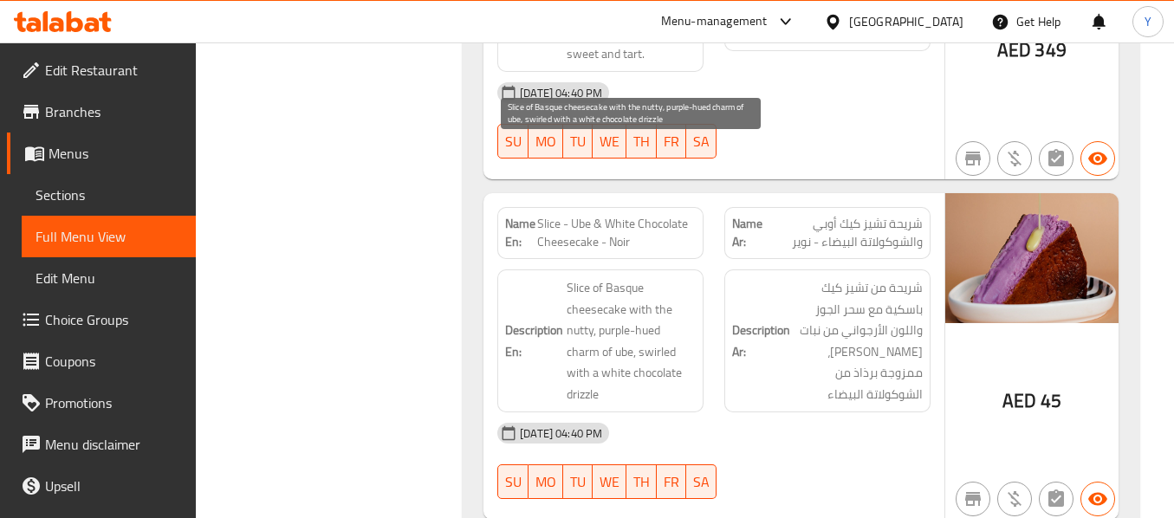
click at [621, 277] on span "Slice of Basque cheesecake with the nutty, purple-hued charm of ube, swirled wi…" at bounding box center [631, 340] width 129 height 127
copy span "ube"
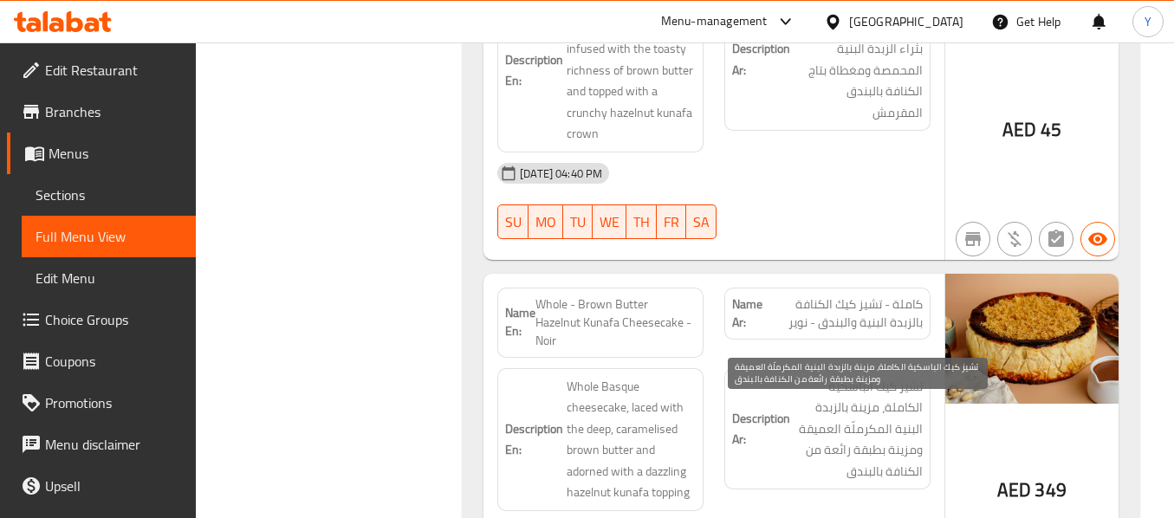
scroll to position [12760, 0]
